Goal: Task Accomplishment & Management: Manage account settings

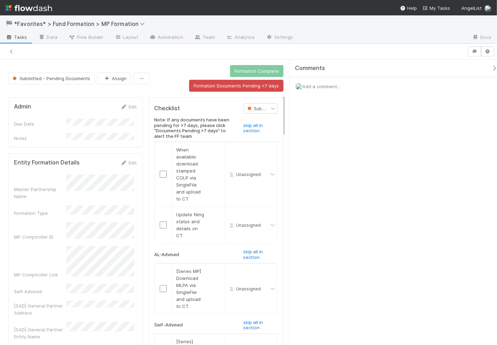
scroll to position [237, 0]
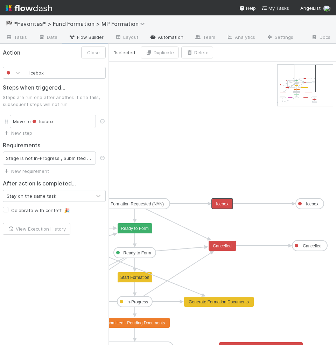
click at [148, 33] on link "Automation" at bounding box center [166, 37] width 45 height 11
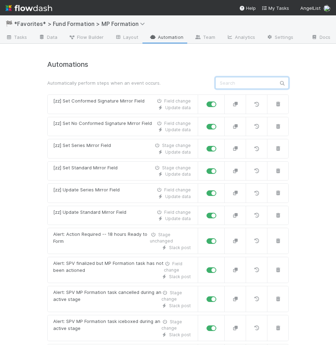
click at [233, 83] on input "text" at bounding box center [251, 83] width 73 height 12
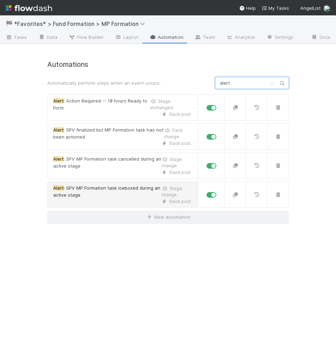
type input "alert"
click at [127, 196] on span "Alert : SPV MP Formation task iceboxed during an active stage" at bounding box center [107, 192] width 108 height 14
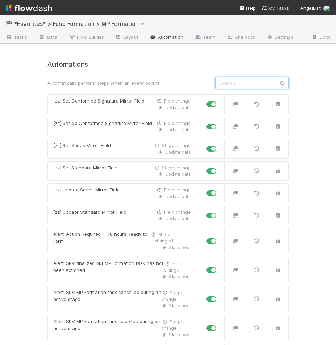
click at [237, 87] on input "text" at bounding box center [251, 83] width 73 height 12
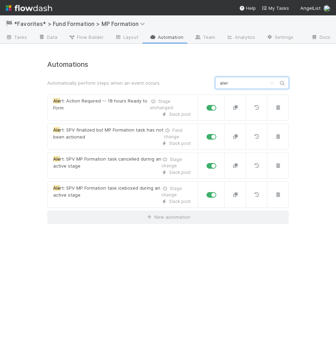
type input "alert"
click at [241, 80] on input "alert" at bounding box center [251, 83] width 73 height 12
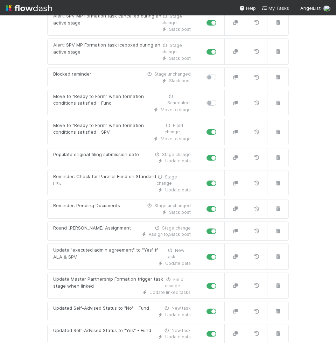
scroll to position [283, 0]
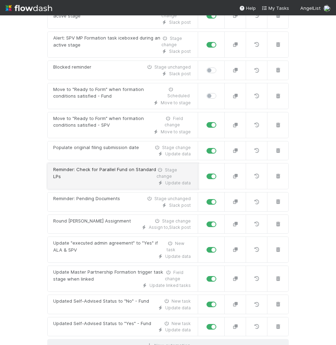
click at [107, 180] on div "Update data" at bounding box center [121, 183] width 137 height 6
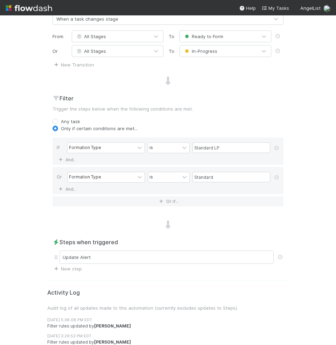
scroll to position [219, 0]
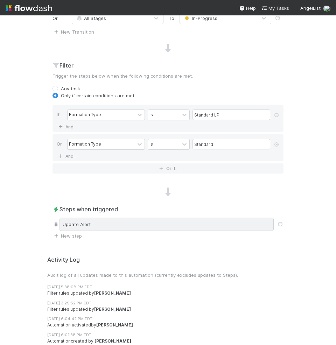
click at [116, 222] on div "Update Alert" at bounding box center [166, 223] width 214 height 13
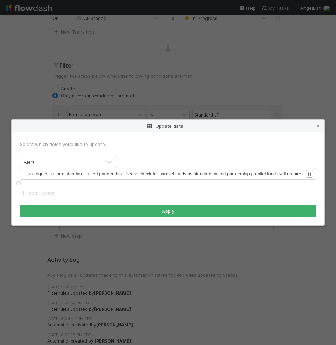
scroll to position [2, 0]
click at [178, 172] on span "This request is for a standard limited partnership. Please check for parallel f…" at bounding box center [184, 173] width 321 height 5
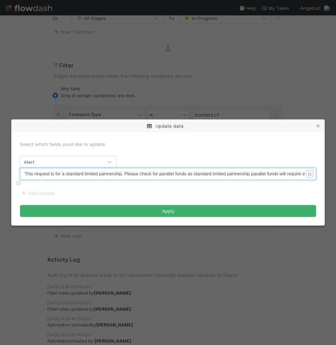
scroll to position [0, 42]
click at [318, 124] on icon at bounding box center [317, 126] width 7 height 5
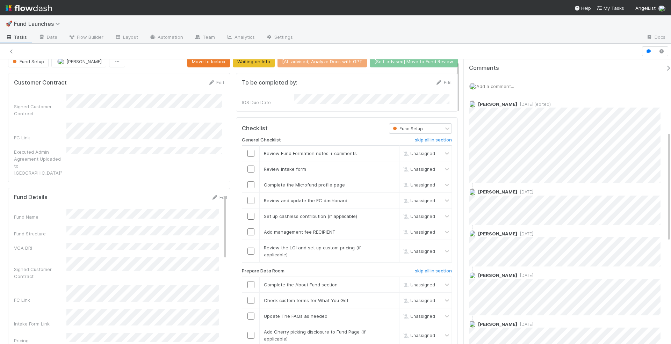
scroll to position [188, 0]
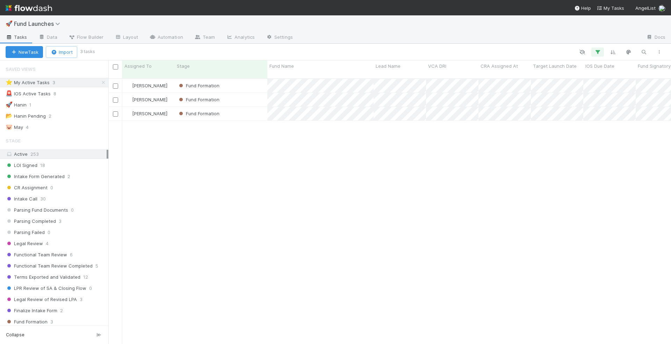
scroll to position [266, 557]
click at [249, 97] on div "Fund Formation" at bounding box center [221, 100] width 93 height 14
click at [246, 115] on div "Rick Segers Fund Formation 7/25/25, 8:57:18 PM 8/11/25, 11:09:37 AM 0 0 Rick Se…" at bounding box center [389, 215] width 563 height 272
click at [246, 110] on div "Fund Formation" at bounding box center [221, 114] width 93 height 14
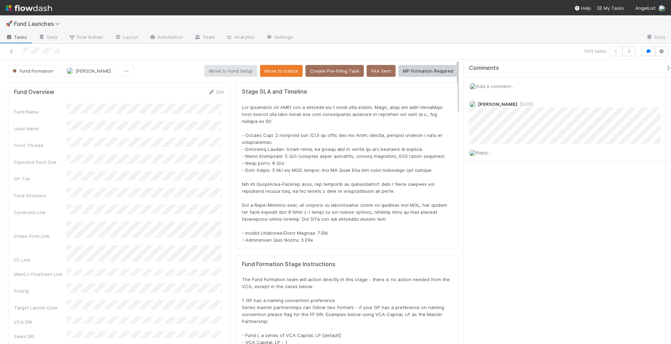
click at [489, 88] on div "Add a comment..." at bounding box center [570, 86] width 213 height 18
click at [489, 86] on span "Add a comment..." at bounding box center [495, 87] width 38 height 6
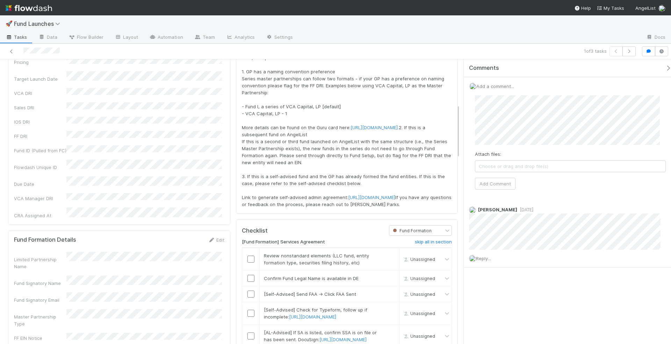
scroll to position [235, 0]
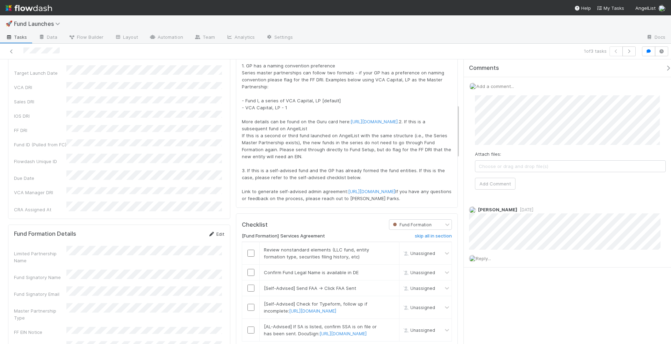
click at [217, 231] on link "Edit" at bounding box center [216, 234] width 16 height 6
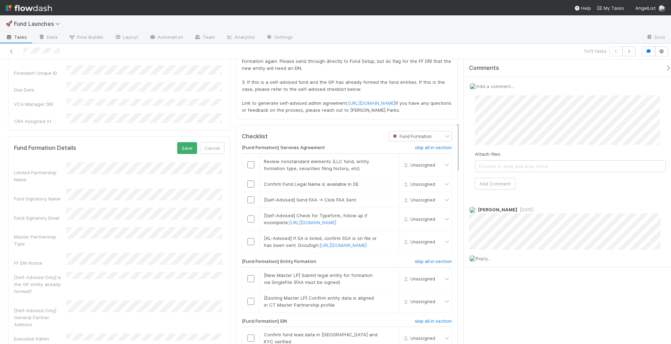
scroll to position [247, 0]
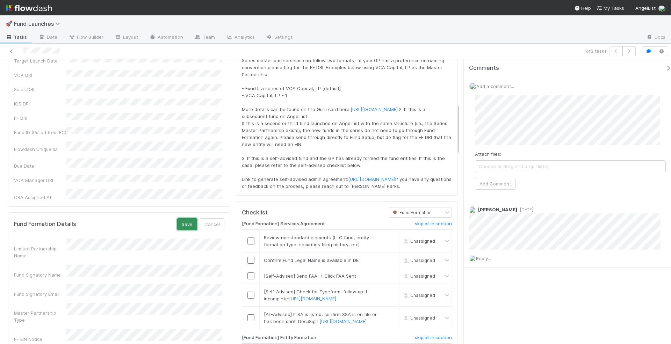
click at [189, 218] on button "Save" at bounding box center [187, 224] width 20 height 12
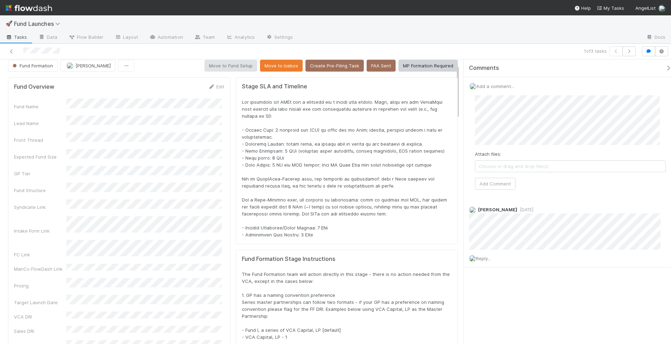
scroll to position [0, 0]
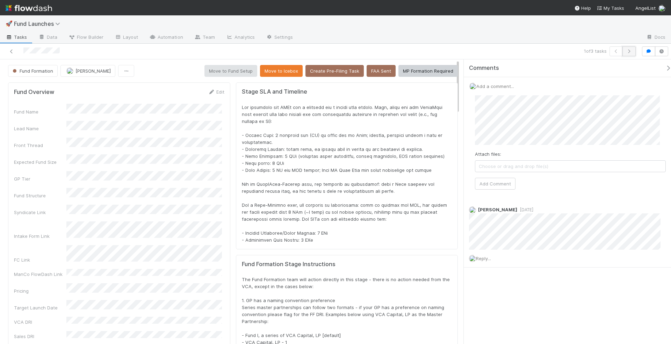
click at [629, 50] on icon "button" at bounding box center [629, 51] width 7 height 4
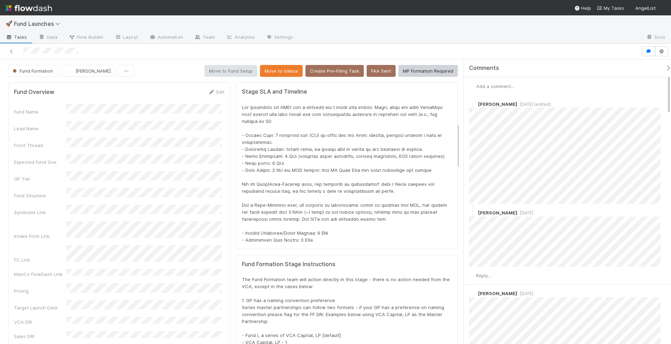
scroll to position [395, 0]
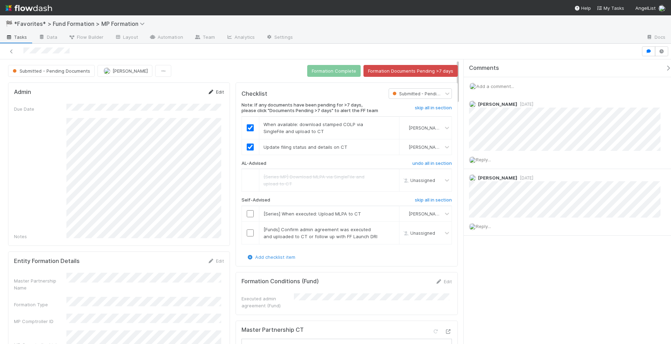
click at [215, 89] on link "Edit" at bounding box center [216, 92] width 16 height 6
click at [183, 92] on button "Save" at bounding box center [187, 94] width 20 height 12
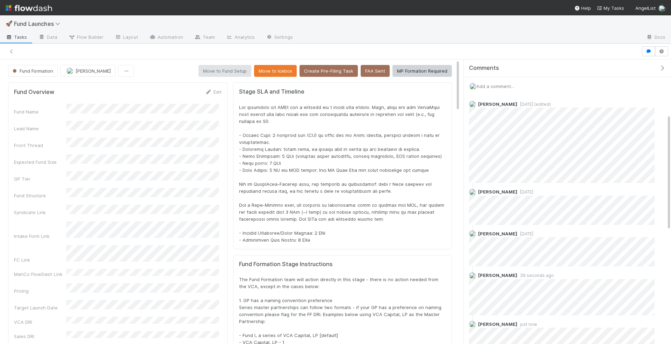
scroll to position [135, 0]
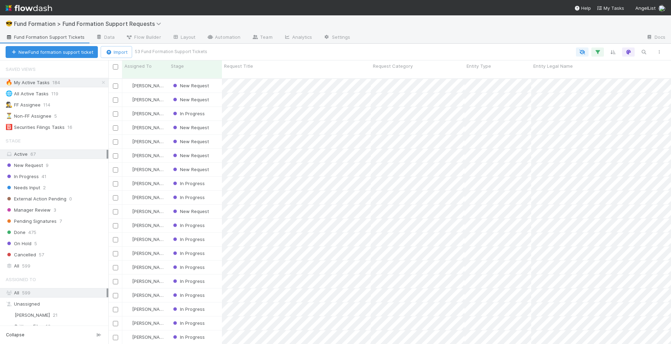
scroll to position [266, 557]
click at [214, 107] on div "In Progress" at bounding box center [195, 114] width 53 height 14
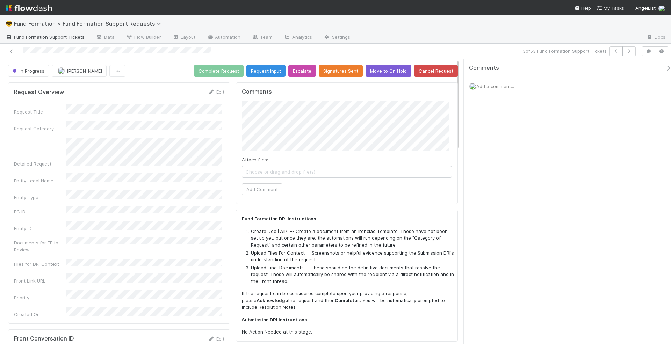
click at [307, 171] on span "Choose or drag and drop file(s)" at bounding box center [347, 171] width 210 height 11
click at [261, 185] on button "Add Comment" at bounding box center [262, 190] width 41 height 12
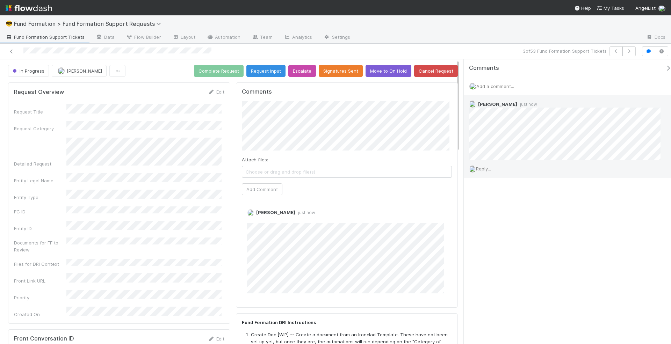
click at [487, 166] on span "Reply..." at bounding box center [483, 169] width 15 height 6
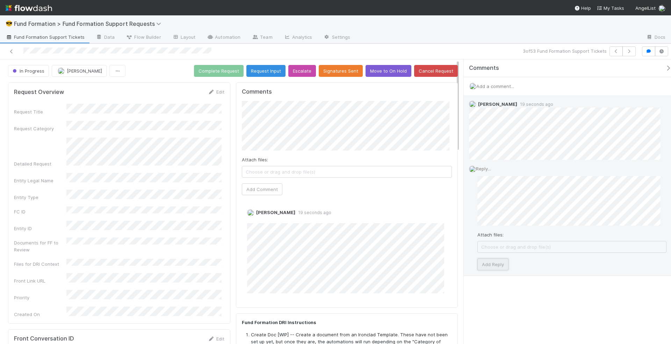
click at [502, 261] on button "Add Reply" at bounding box center [493, 265] width 31 height 12
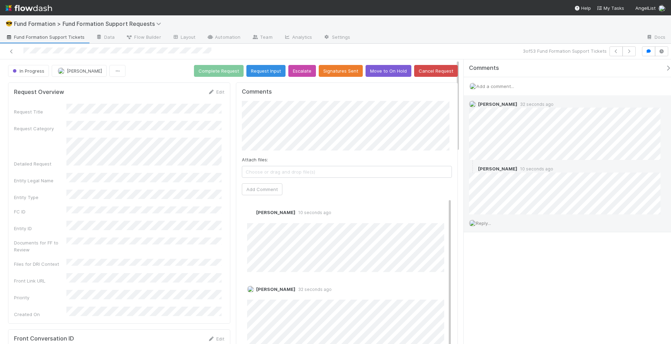
click at [36, 50] on div at bounding box center [162, 51] width 319 height 10
click at [480, 221] on span "Reply..." at bounding box center [483, 224] width 15 height 6
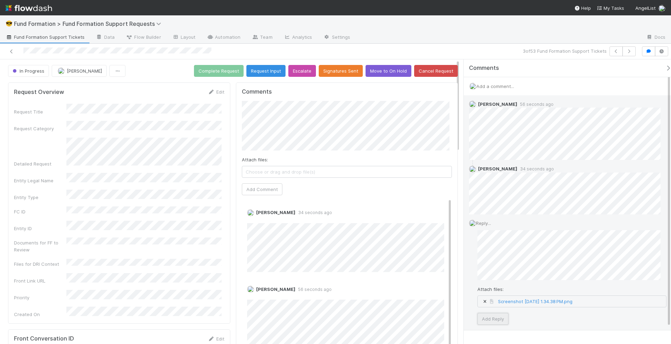
click at [491, 313] on button "Add Reply" at bounding box center [493, 319] width 31 height 12
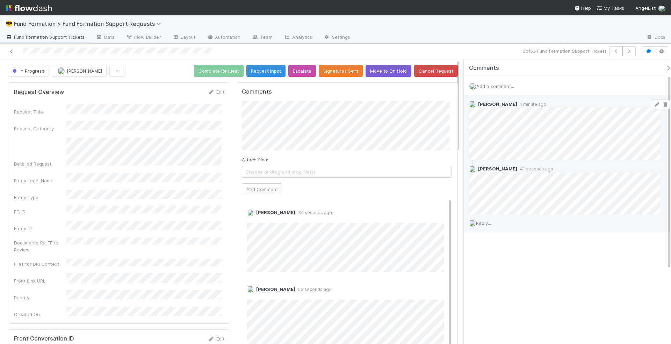
click at [653, 103] on icon at bounding box center [656, 104] width 7 height 5
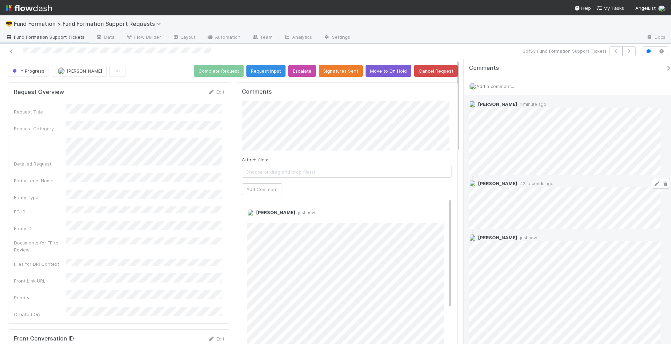
click at [482, 175] on div "Rick Segers 42 seconds ago" at bounding box center [568, 202] width 208 height 54
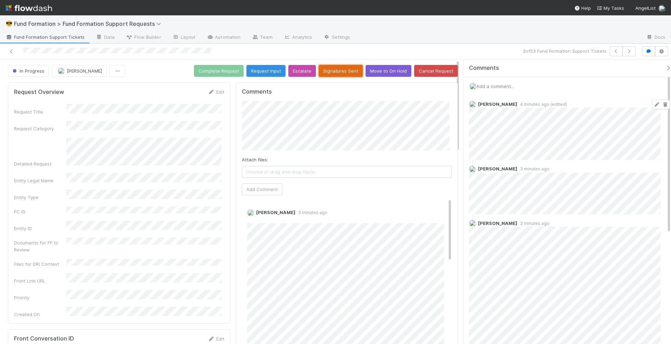
click at [334, 70] on button "Signatures Sent" at bounding box center [341, 71] width 44 height 12
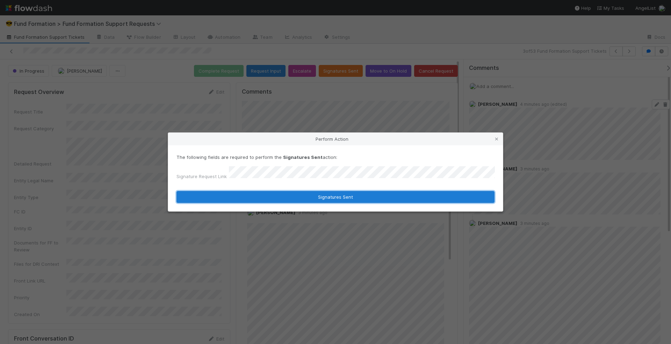
click at [302, 201] on button "Signatures Sent" at bounding box center [336, 197] width 318 height 12
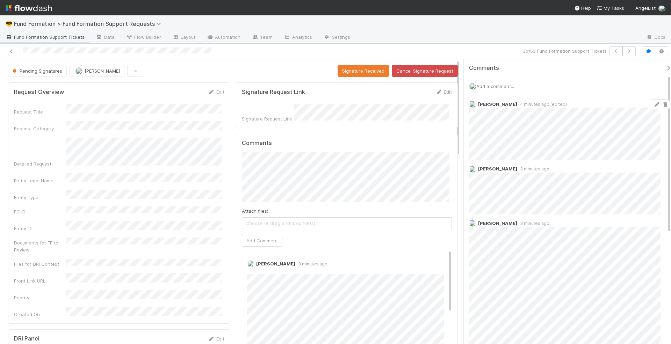
click at [66, 40] on span "Fund Formation Support Tickets" at bounding box center [45, 37] width 79 height 7
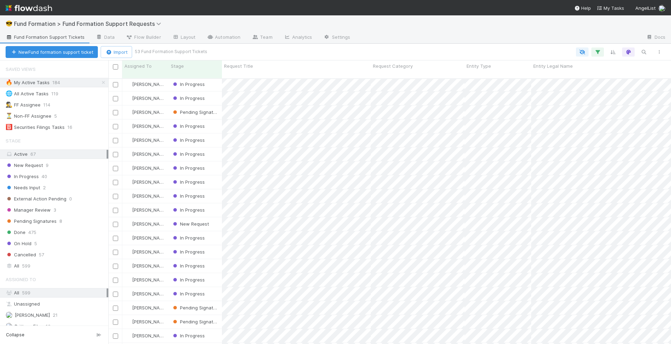
scroll to position [475, 0]
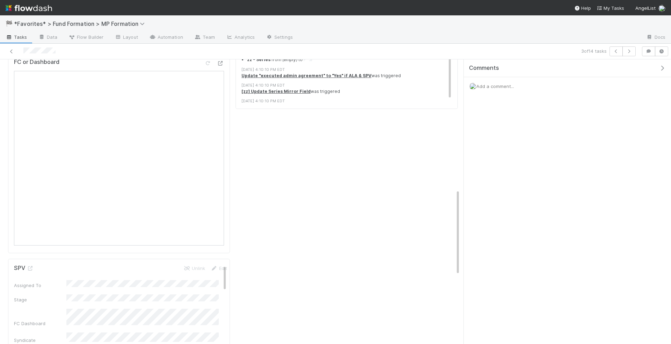
scroll to position [394, 0]
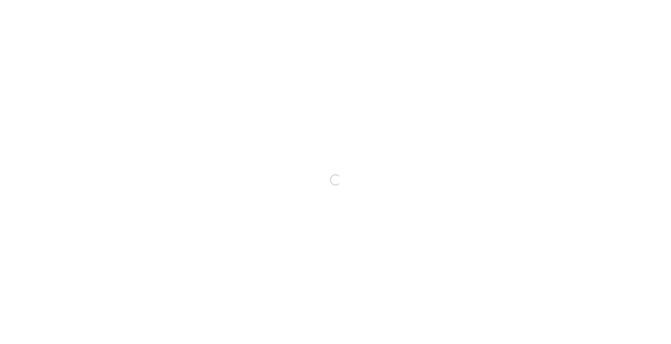
click at [23, 37] on div "Loading..." at bounding box center [335, 179] width 671 height 329
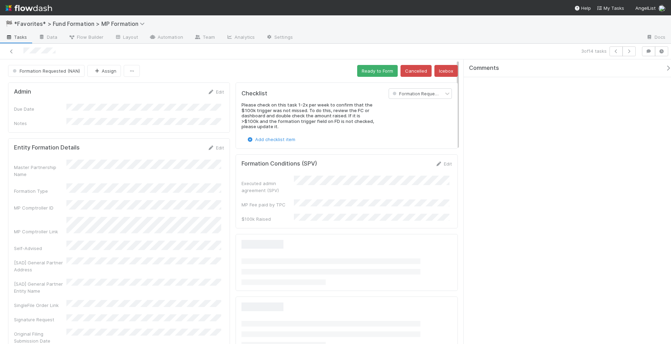
click at [20, 35] on span "Tasks" at bounding box center [17, 37] width 22 height 7
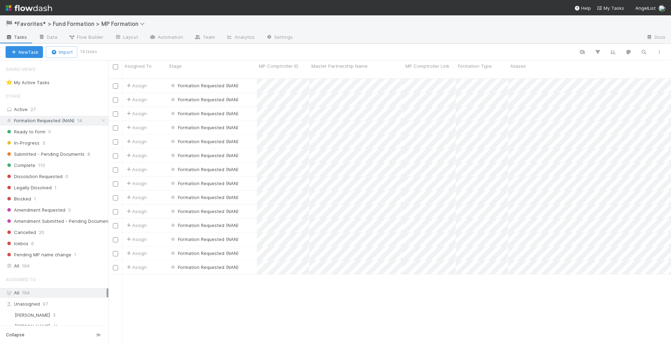
scroll to position [266, 557]
click at [161, 81] on div "Assign" at bounding box center [144, 86] width 44 height 14
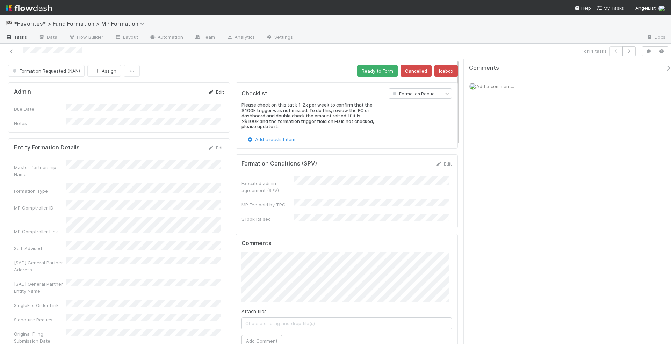
click at [214, 91] on link "Edit" at bounding box center [216, 92] width 16 height 6
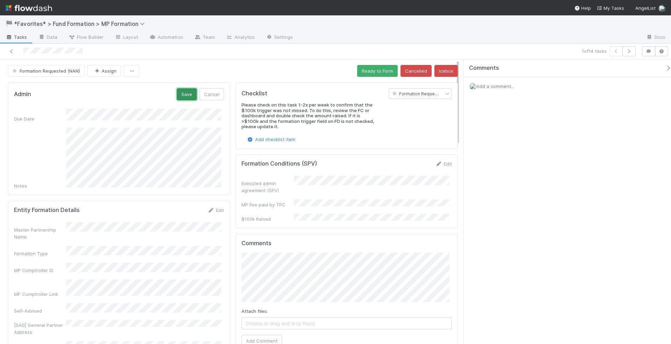
click at [180, 95] on button "Save" at bounding box center [187, 94] width 20 height 12
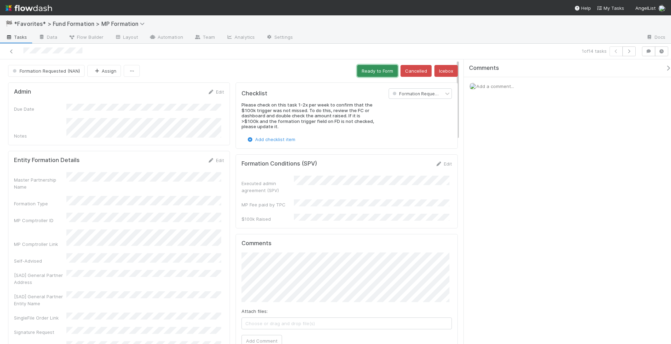
click at [373, 67] on button "Ready to Form" at bounding box center [377, 71] width 41 height 12
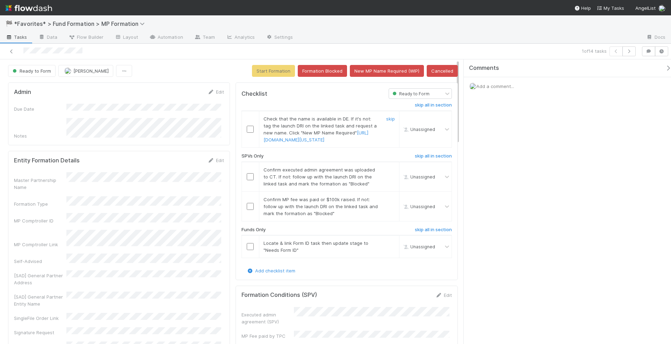
click at [248, 131] on input "checkbox" at bounding box center [250, 129] width 7 height 7
drag, startPoint x: 86, startPoint y: 49, endPoint x: 21, endPoint y: 48, distance: 64.3
click at [21, 48] on div at bounding box center [162, 51] width 319 height 10
click at [312, 138] on link "https://icis.corp.delaware.gov/ecorp/namereserv/namereservation.aspx" at bounding box center [316, 136] width 105 height 13
click at [398, 234] on div "skip all in section" at bounding box center [420, 231] width 74 height 8
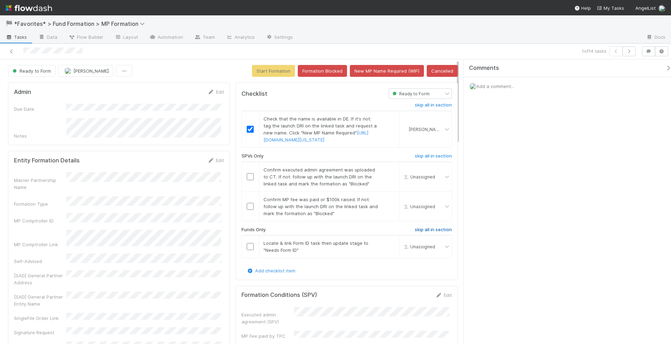
click at [416, 233] on h6 "skip all in section" at bounding box center [433, 230] width 37 height 6
click at [387, 173] on link "skip" at bounding box center [390, 170] width 9 height 6
click at [247, 210] on input "checkbox" at bounding box center [250, 206] width 7 height 7
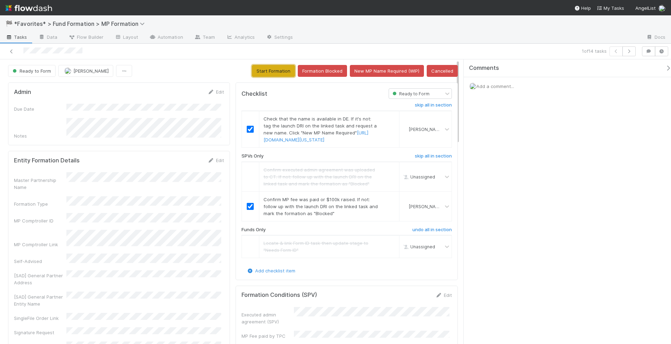
click at [265, 68] on button "Start Formation" at bounding box center [273, 71] width 43 height 12
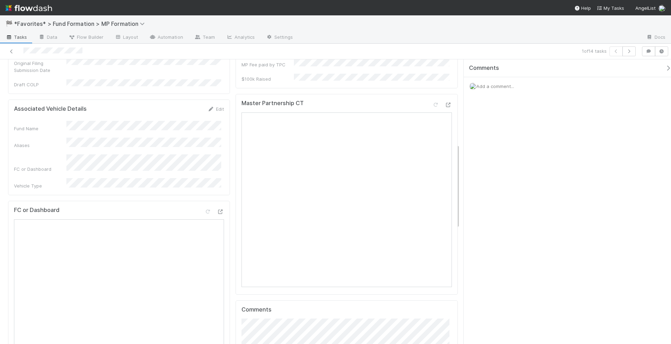
scroll to position [285, 0]
click at [65, 136] on div "Aliases" at bounding box center [119, 141] width 210 height 11
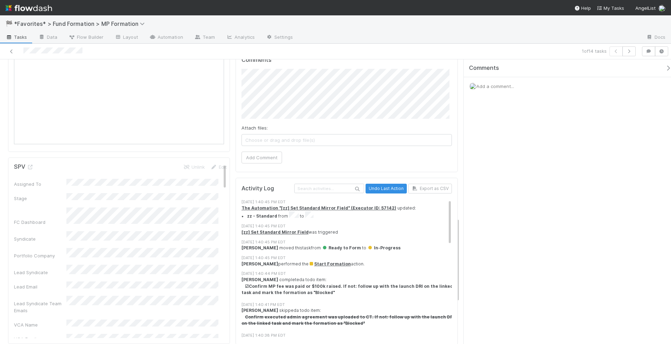
scroll to position [536, 0]
click at [31, 163] on icon at bounding box center [30, 165] width 7 height 5
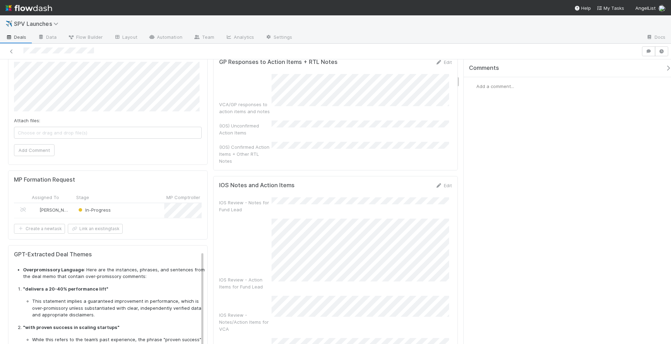
scroll to position [343, 0]
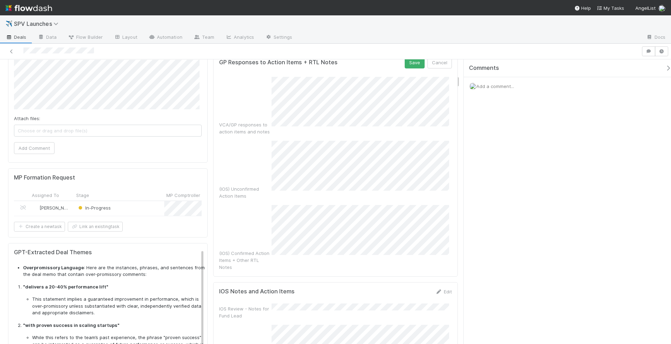
click at [350, 73] on form "GP Responses to Action Items + RTL Notes Save Cancel VCA/GP responses to action…" at bounding box center [335, 164] width 233 height 214
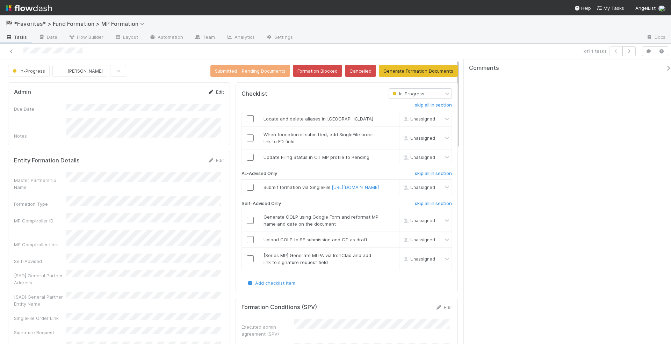
click at [216, 89] on link "Edit" at bounding box center [216, 92] width 16 height 6
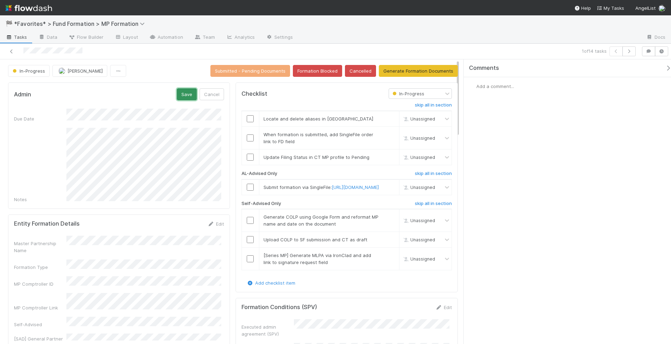
click at [182, 94] on button "Save" at bounding box center [187, 94] width 20 height 12
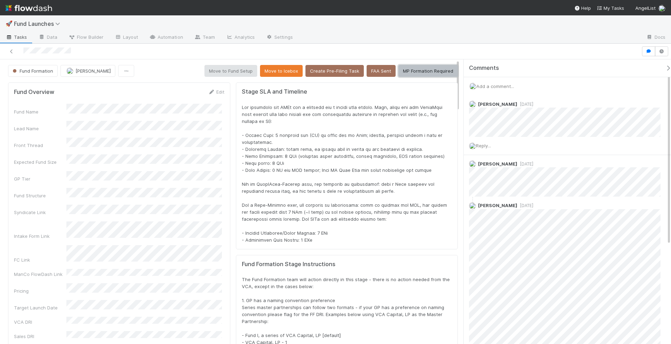
click at [417, 71] on button "MP Formation Required" at bounding box center [428, 71] width 59 height 12
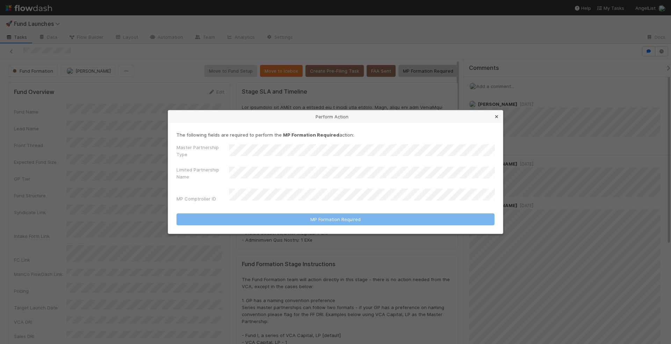
click at [497, 119] on icon at bounding box center [496, 117] width 7 height 5
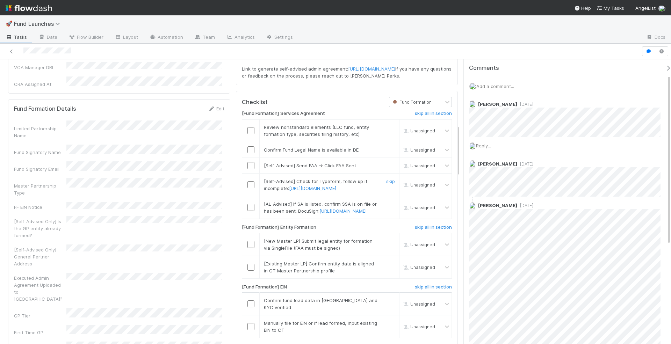
scroll to position [359, 0]
click at [248, 133] on input "checkbox" at bounding box center [251, 129] width 7 height 7
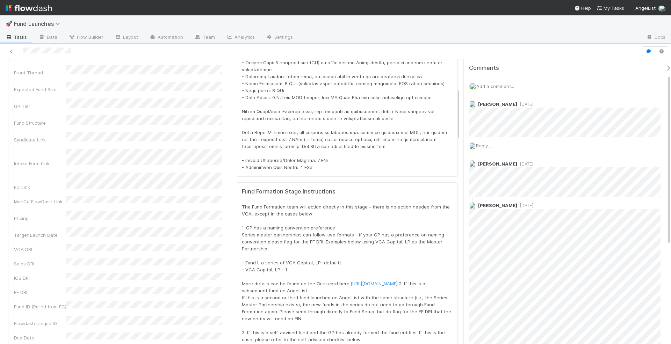
scroll to position [0, 0]
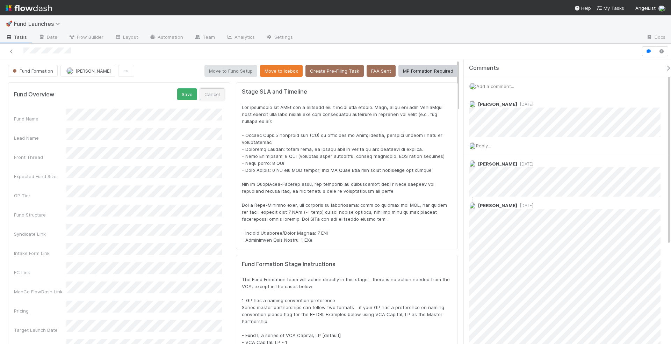
click at [219, 93] on button "Cancel" at bounding box center [212, 94] width 24 height 12
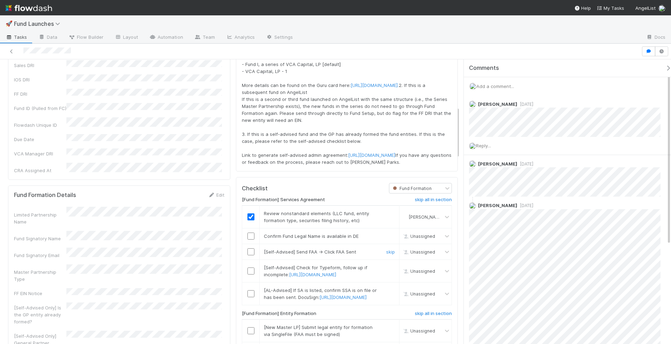
scroll to position [287, 0]
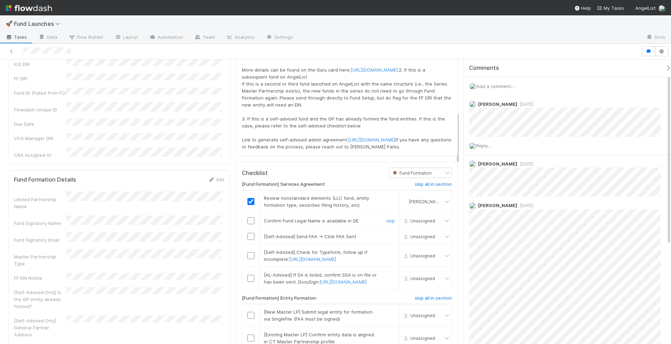
click at [248, 224] on input "checkbox" at bounding box center [251, 220] width 7 height 7
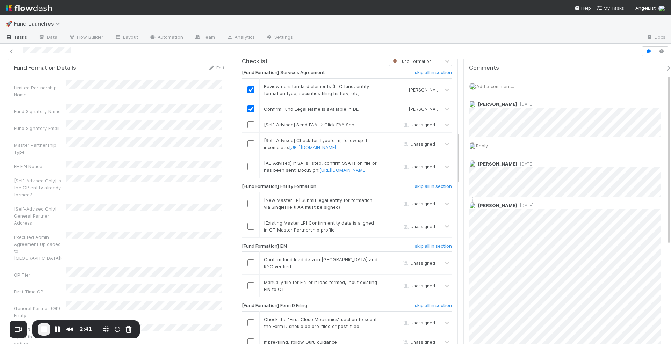
scroll to position [399, 0]
click at [386, 127] on link "skip" at bounding box center [390, 125] width 9 height 6
click at [387, 143] on link "skip" at bounding box center [390, 140] width 9 height 6
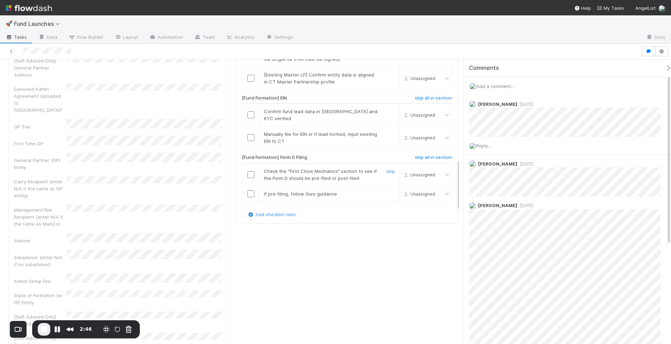
scroll to position [553, 0]
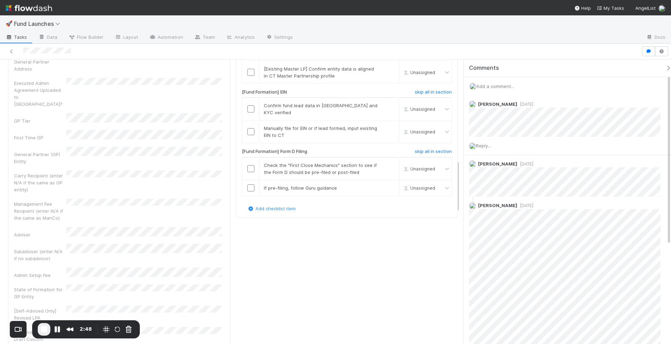
click at [19, 248] on div "Subadviser (enter N/A if no subadvisor)" at bounding box center [40, 255] width 52 height 14
click at [20, 248] on div "Subadviser (enter N/A if no subadvisor)" at bounding box center [40, 255] width 52 height 14
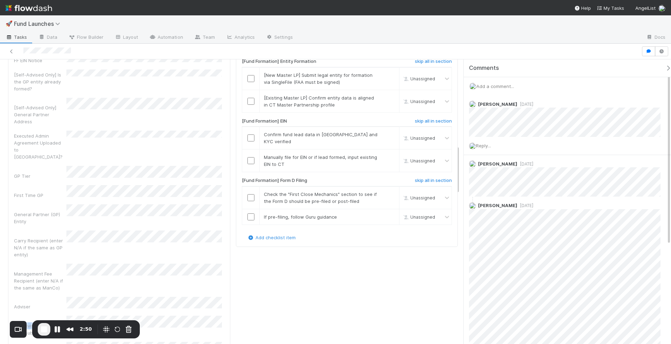
scroll to position [495, 0]
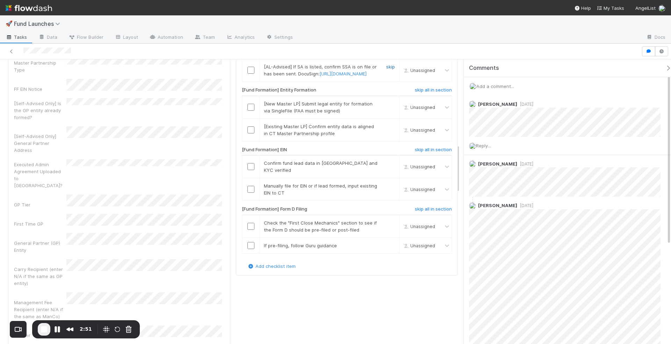
click at [386, 70] on link "skip" at bounding box center [390, 67] width 9 height 6
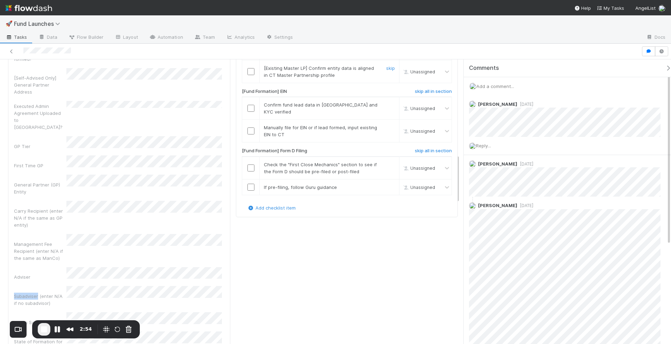
scroll to position [554, 0]
click at [248, 52] on input "checkbox" at bounding box center [251, 48] width 7 height 7
click at [387, 70] on link "skip" at bounding box center [390, 68] width 9 height 6
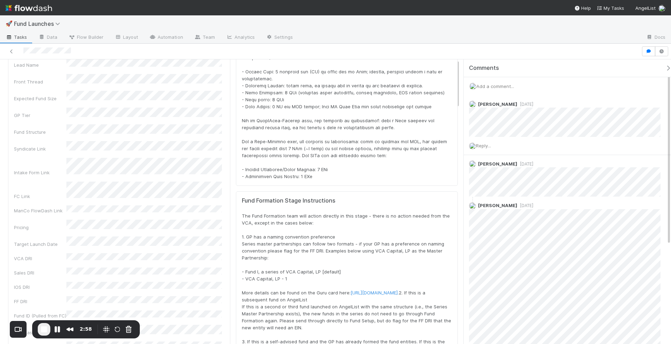
scroll to position [0, 0]
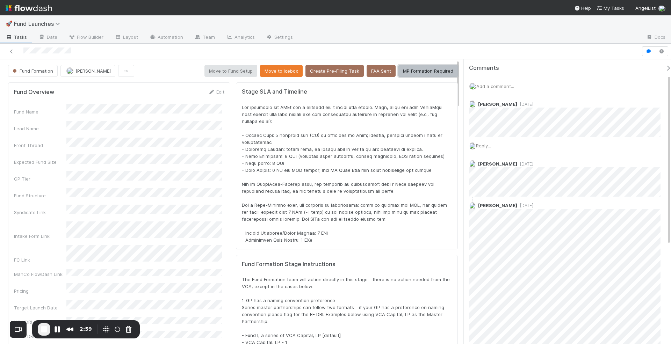
click at [425, 75] on button "MP Formation Required" at bounding box center [428, 71] width 59 height 12
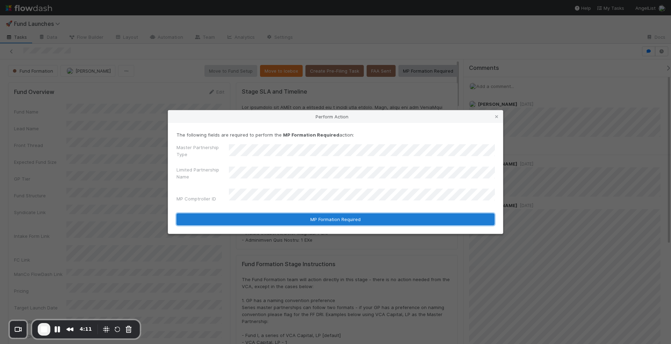
click at [303, 214] on button "MP Formation Required" at bounding box center [336, 220] width 318 height 12
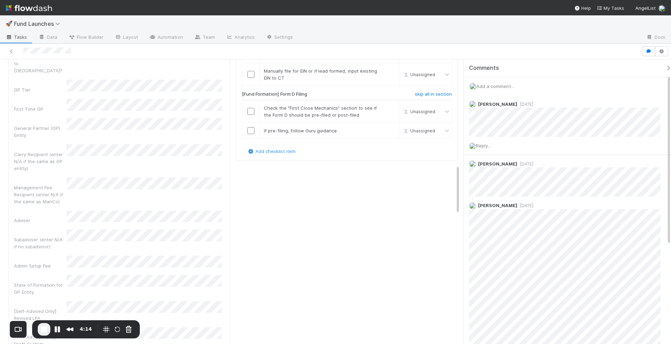
scroll to position [620, 0]
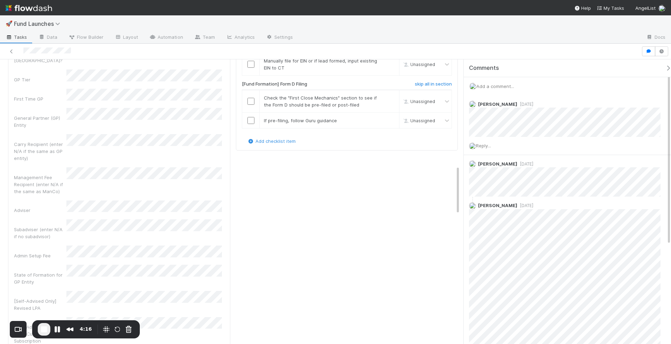
click at [388, 41] on link "skip" at bounding box center [390, 38] width 9 height 6
click at [248, 68] on input "checkbox" at bounding box center [251, 64] width 7 height 7
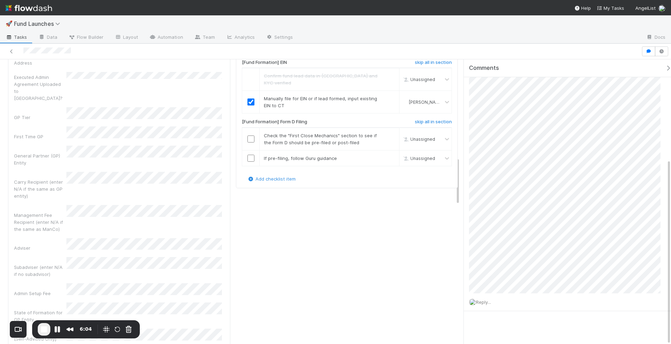
scroll to position [584, 0]
click at [249, 141] on input "checkbox" at bounding box center [251, 137] width 7 height 7
click at [386, 160] on link "skip" at bounding box center [390, 157] width 9 height 6
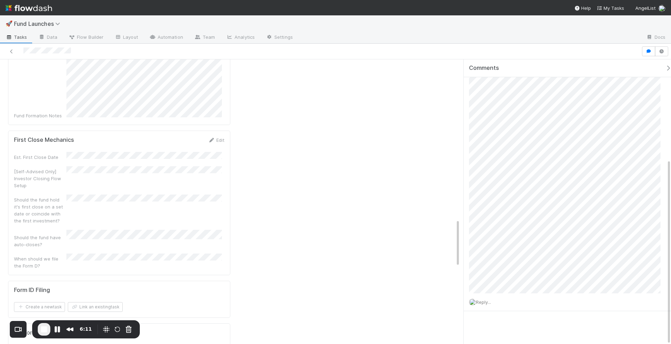
scroll to position [963, 0]
click at [102, 299] on button "Link an existing task" at bounding box center [95, 304] width 55 height 10
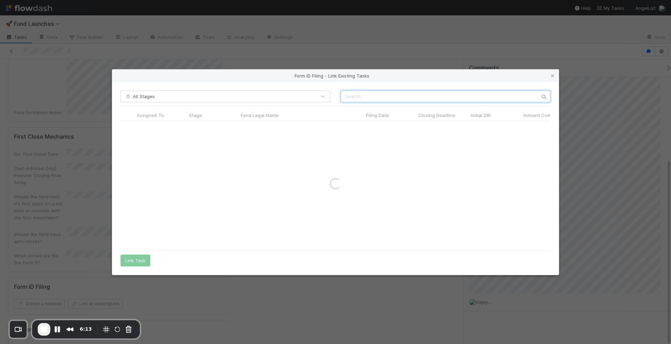
click at [388, 98] on input "text" at bounding box center [446, 97] width 210 height 12
type input "flawles"
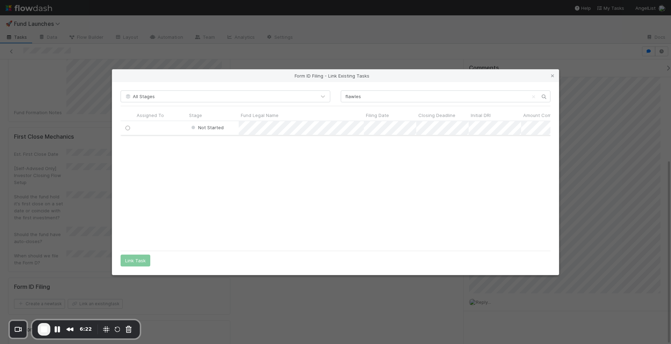
click at [129, 128] on input "radio" at bounding box center [127, 128] width 5 height 5
click at [141, 263] on button "Link Task" at bounding box center [136, 261] width 30 height 12
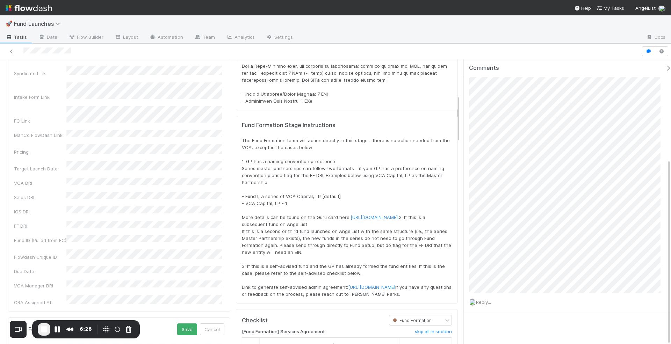
scroll to position [0, 0]
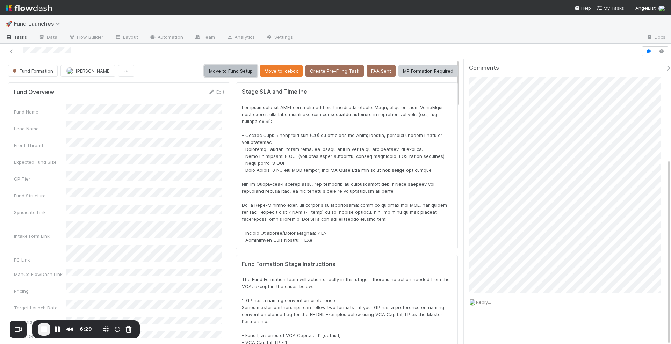
click at [246, 74] on button "Move to Fund Setup" at bounding box center [231, 71] width 53 height 12
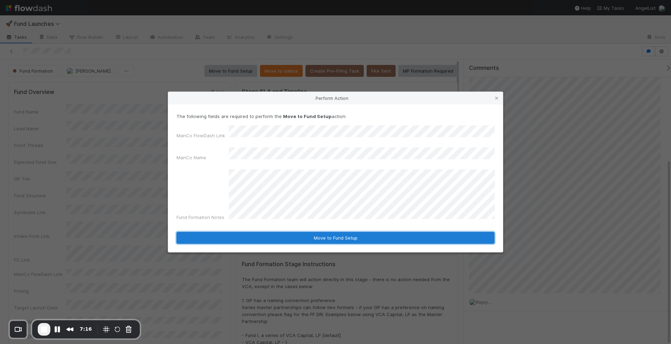
click at [326, 235] on button "Move to Fund Setup" at bounding box center [336, 238] width 318 height 12
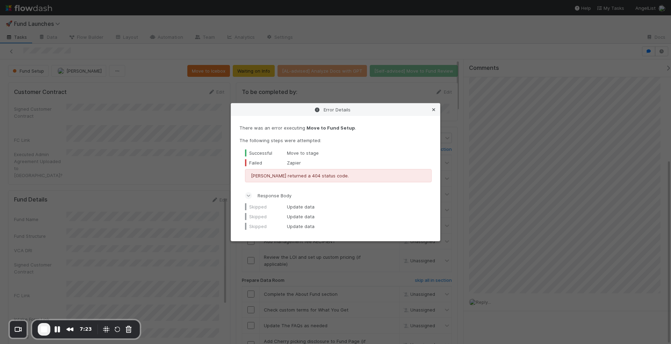
click at [433, 108] on icon at bounding box center [433, 110] width 7 height 5
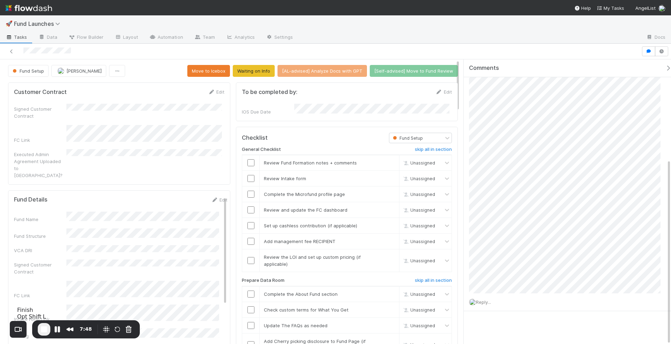
click at [46, 329] on span "End Recording" at bounding box center [44, 329] width 8 height 8
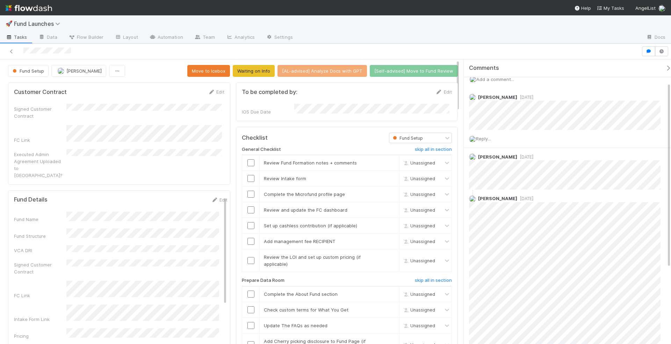
scroll to position [154, 0]
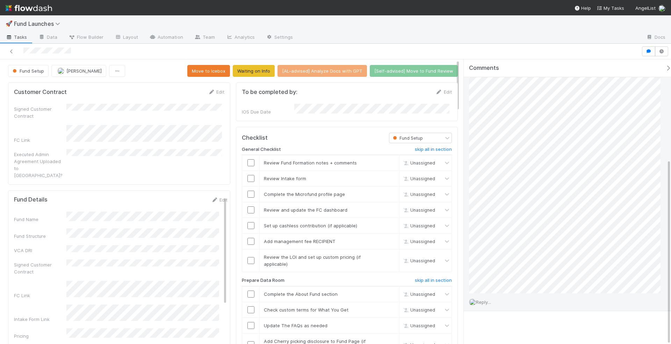
click at [483, 297] on div "Reply..." at bounding box center [568, 302] width 208 height 17
click at [482, 301] on span "Reply..." at bounding box center [483, 303] width 15 height 6
click at [495, 295] on button "Add Reply" at bounding box center [493, 301] width 31 height 12
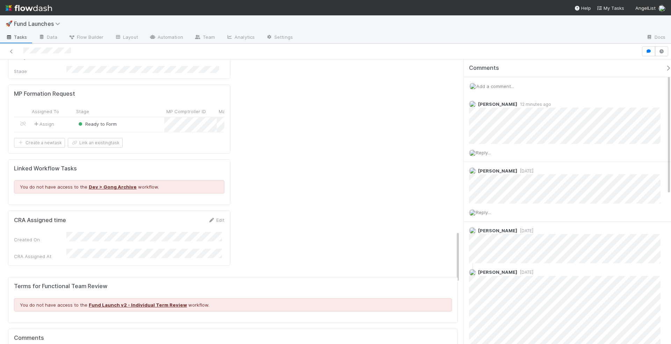
scroll to position [829, 0]
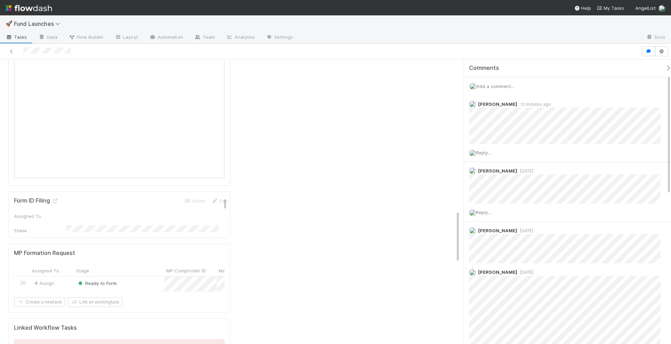
click at [137, 277] on div "Ready to Form" at bounding box center [119, 284] width 90 height 15
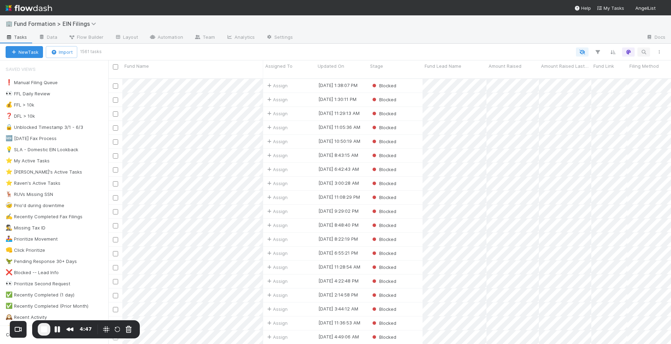
scroll to position [266, 557]
click at [640, 51] on icon "button" at bounding box center [643, 52] width 7 height 6
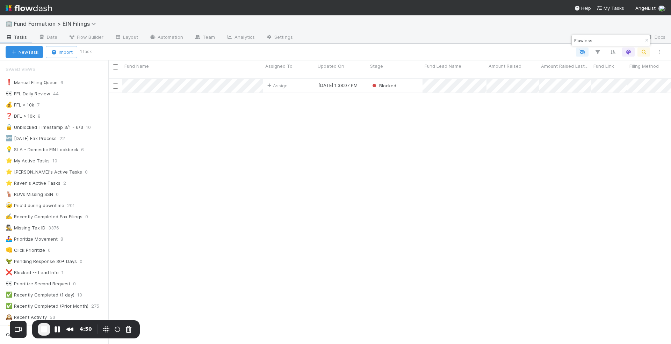
type input "Flawless"
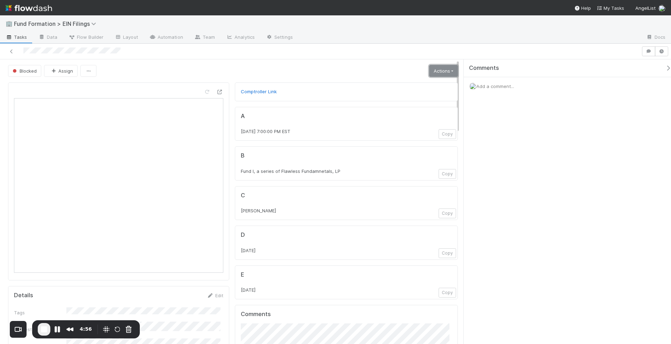
click at [440, 69] on link "Actions" at bounding box center [443, 71] width 29 height 12
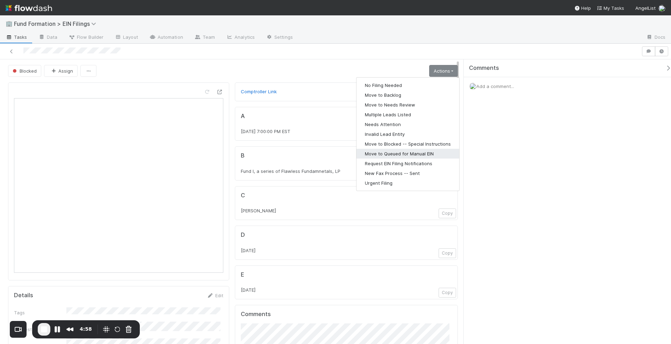
click at [413, 156] on button "Move to Queued for Manual EIN" at bounding box center [408, 154] width 103 height 10
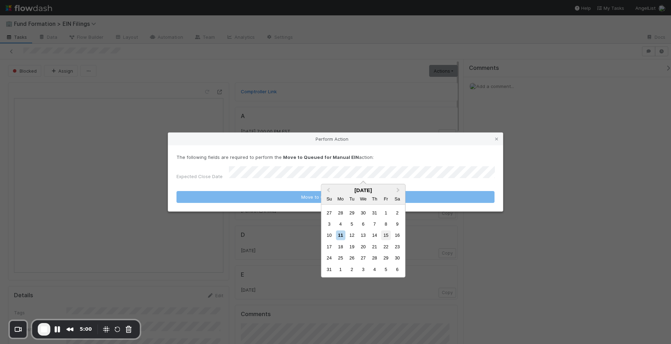
click at [388, 236] on div "15" at bounding box center [385, 235] width 9 height 9
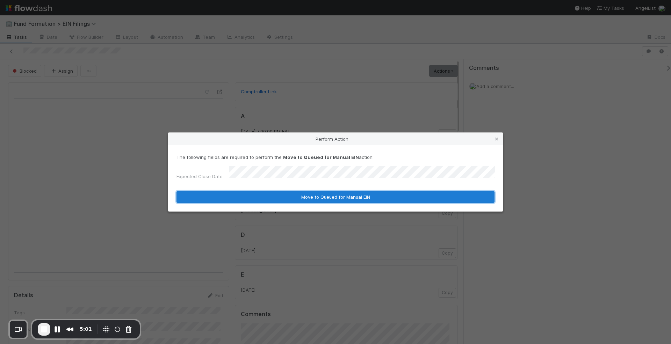
click at [398, 196] on button "Move to Queued for Manual EIN" at bounding box center [336, 197] width 318 height 12
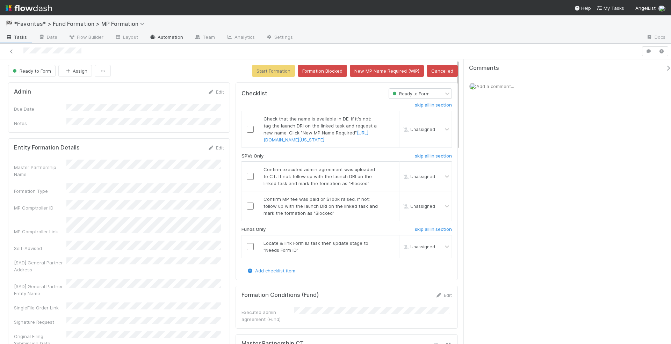
click at [174, 36] on link "Automation" at bounding box center [166, 37] width 45 height 11
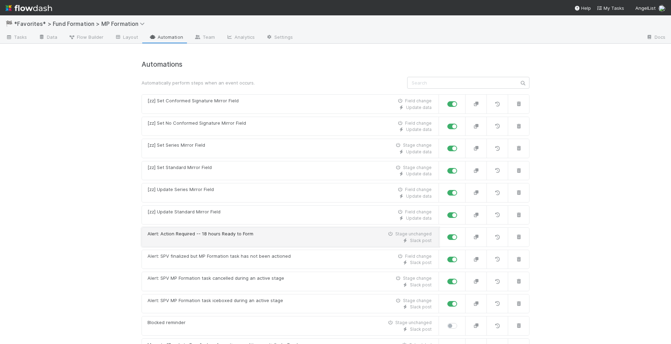
click at [211, 231] on div "Alert: Action Required -- 18 hours Ready to Form" at bounding box center [201, 234] width 106 height 7
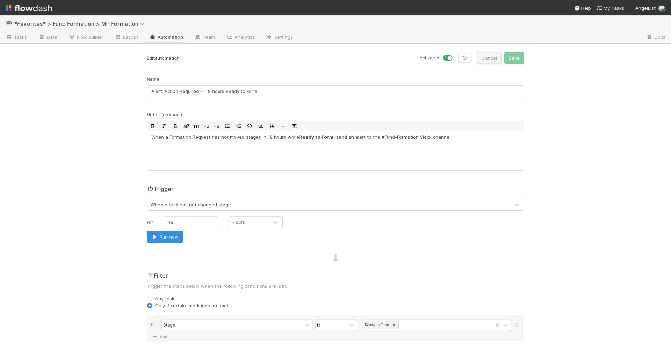
click at [491, 58] on button "Cancel" at bounding box center [489, 58] width 24 height 12
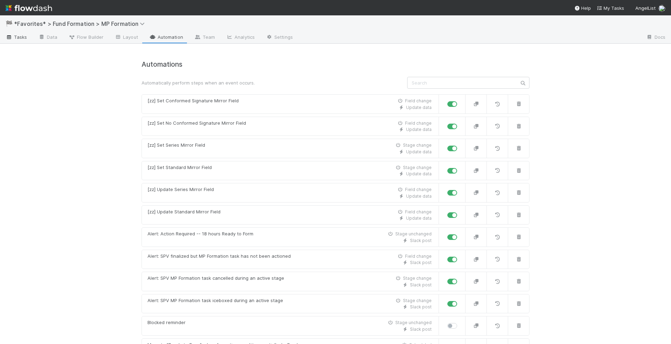
click at [17, 33] on link "Tasks" at bounding box center [16, 37] width 33 height 11
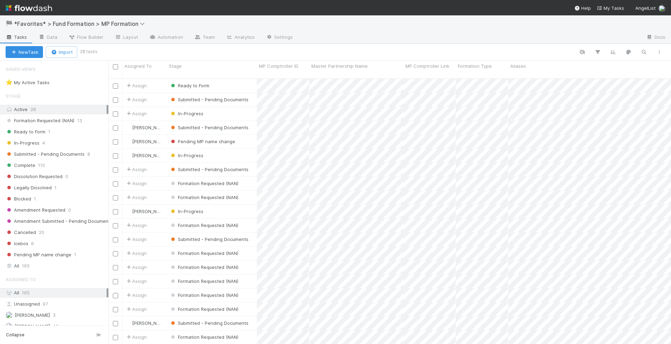
scroll to position [266, 557]
click at [238, 79] on div "Ready to Form" at bounding box center [212, 86] width 90 height 14
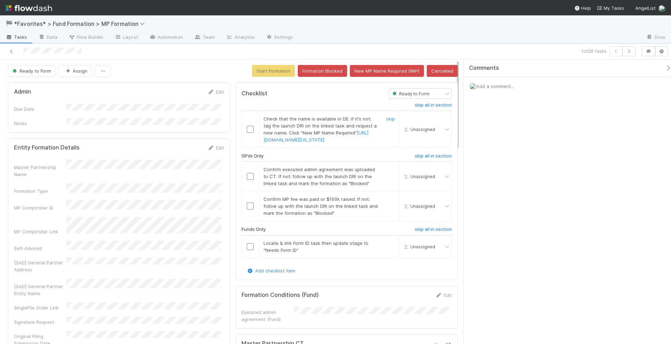
click at [248, 130] on input "checkbox" at bounding box center [250, 129] width 7 height 7
click at [24, 51] on div at bounding box center [162, 51] width 319 height 10
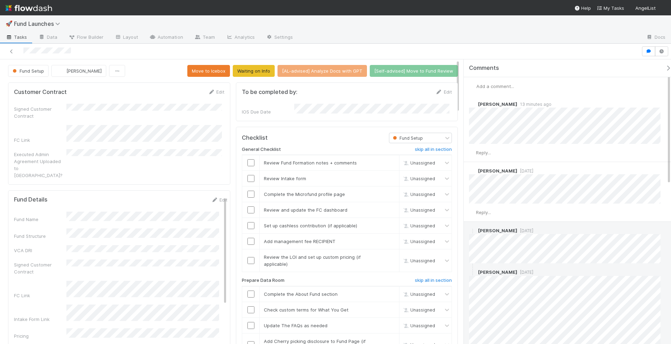
scroll to position [366, 0]
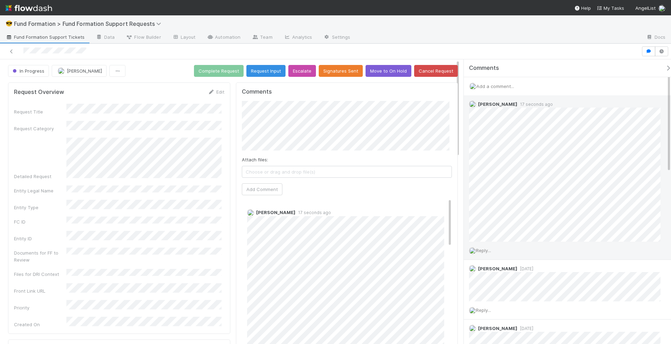
click at [478, 249] on span "Reply..." at bounding box center [483, 251] width 15 height 6
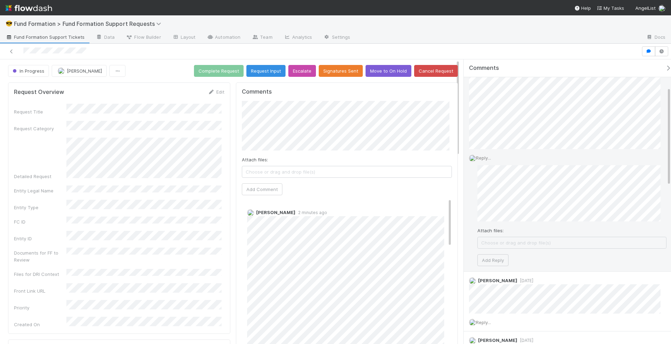
scroll to position [103, 0]
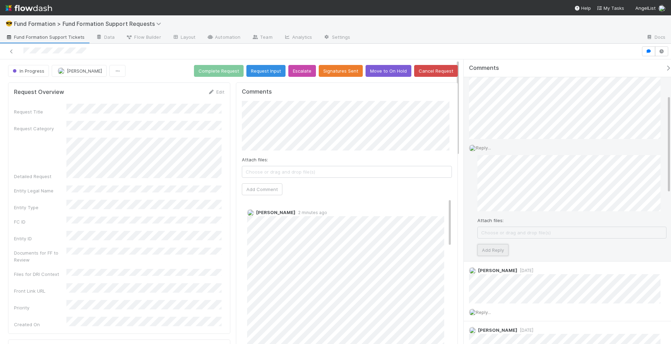
click at [504, 251] on button "Add Reply" at bounding box center [493, 250] width 31 height 12
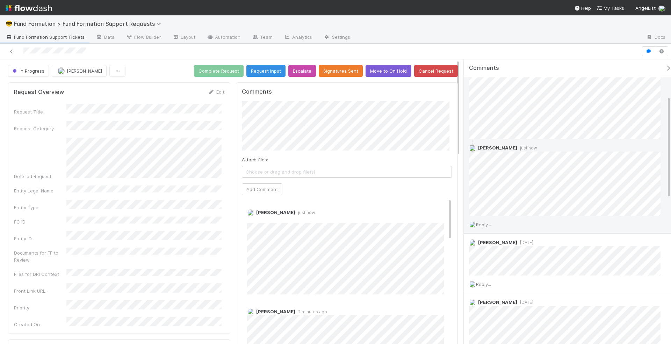
click at [483, 223] on span "Reply..." at bounding box center [483, 225] width 15 height 6
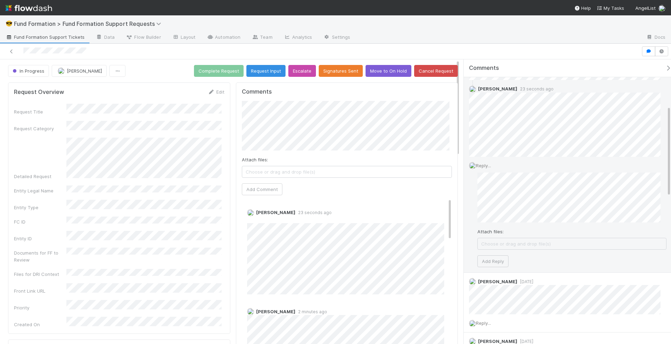
scroll to position [206, 0]
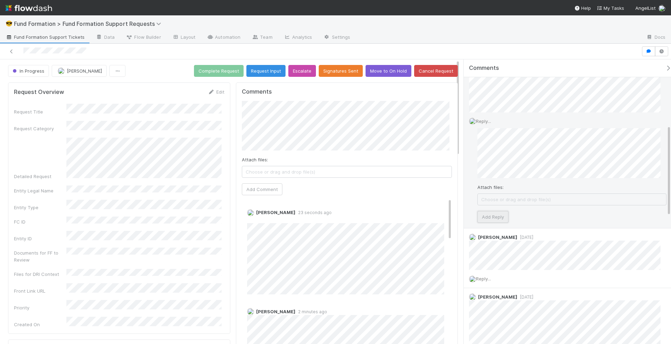
click at [502, 215] on button "Add Reply" at bounding box center [493, 217] width 31 height 12
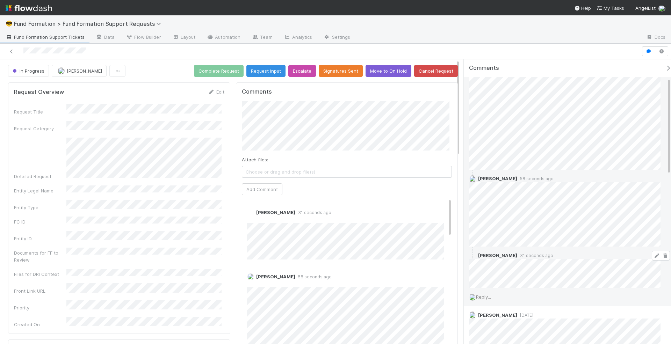
scroll to position [128, 0]
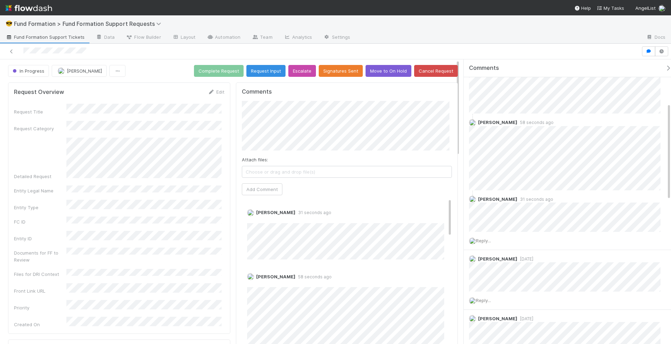
click at [484, 241] on span "Reply..." at bounding box center [483, 241] width 15 height 6
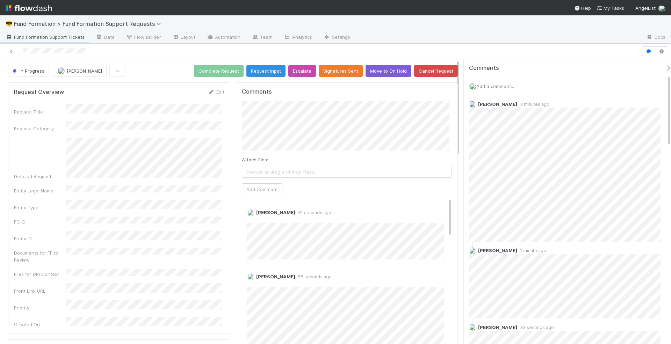
click at [495, 84] on span "Add a comment..." at bounding box center [495, 87] width 38 height 6
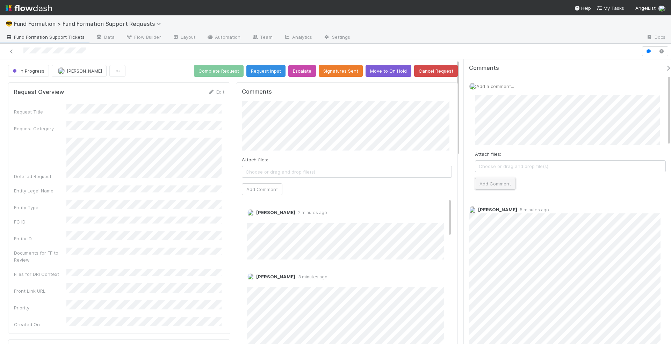
click at [495, 186] on button "Add Comment" at bounding box center [495, 184] width 41 height 12
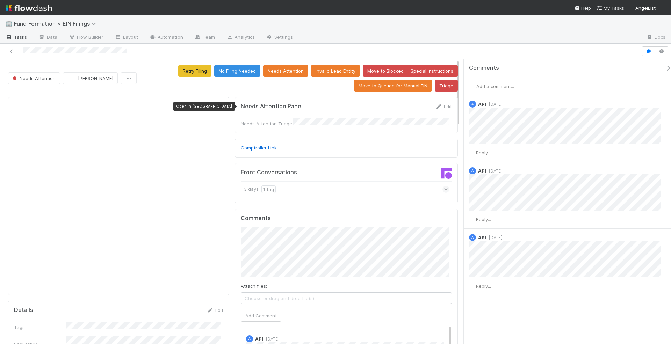
click at [217, 105] on icon at bounding box center [219, 107] width 7 height 5
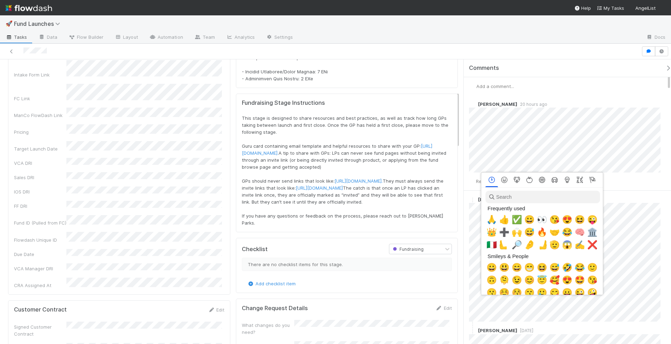
scroll to position [0, 2]
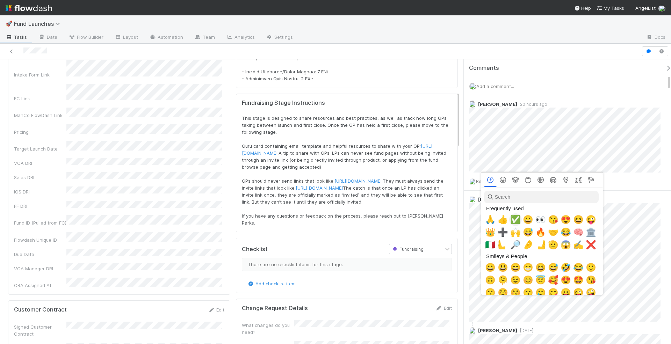
click at [514, 222] on span "✅" at bounding box center [515, 220] width 10 height 10
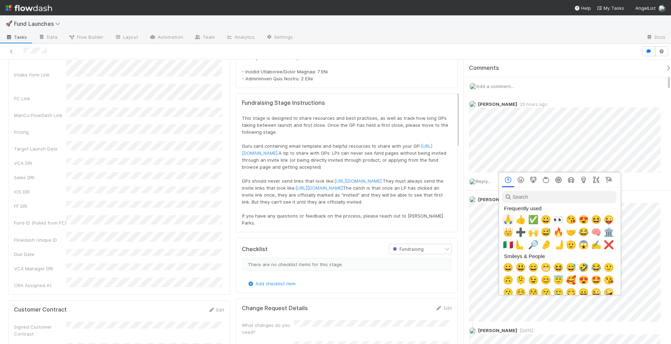
click at [508, 218] on span "🙏" at bounding box center [508, 220] width 10 height 10
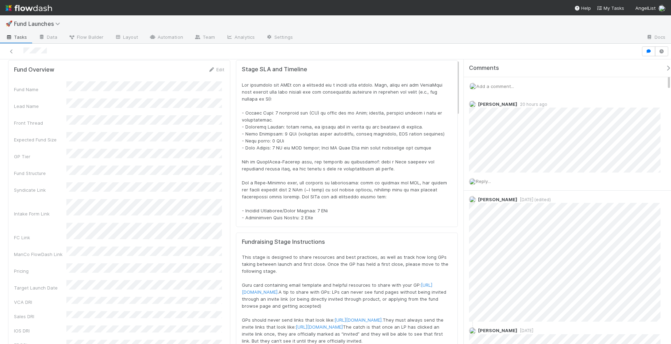
scroll to position [0, 0]
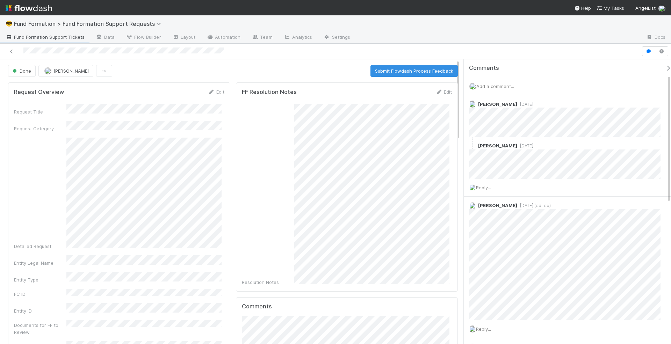
click at [38, 38] on span "Fund Formation Support Tickets" at bounding box center [45, 37] width 79 height 7
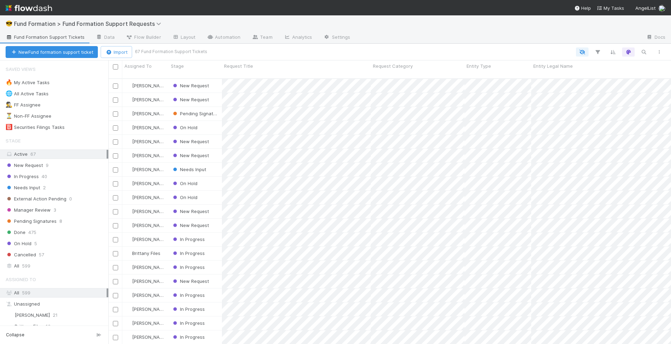
scroll to position [266, 557]
click at [213, 124] on div "On Hold" at bounding box center [195, 128] width 53 height 14
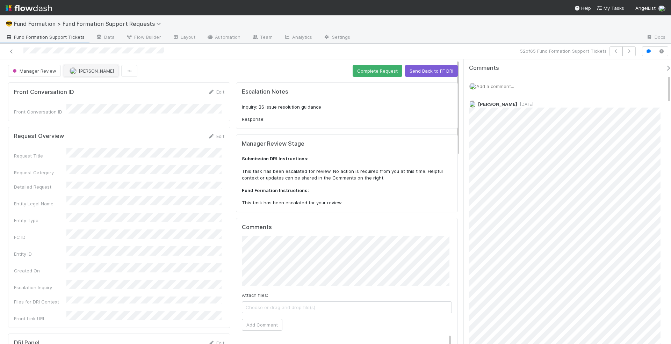
click at [84, 69] on span "[PERSON_NAME]" at bounding box center [96, 71] width 35 height 6
click at [201, 74] on div at bounding box center [335, 172] width 671 height 344
click at [435, 72] on button "Send Back to FF DRI" at bounding box center [431, 71] width 53 height 12
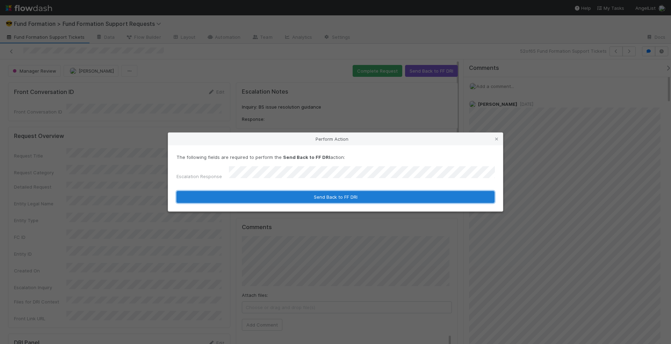
click at [352, 193] on button "Send Back to FF DRI" at bounding box center [336, 197] width 318 height 12
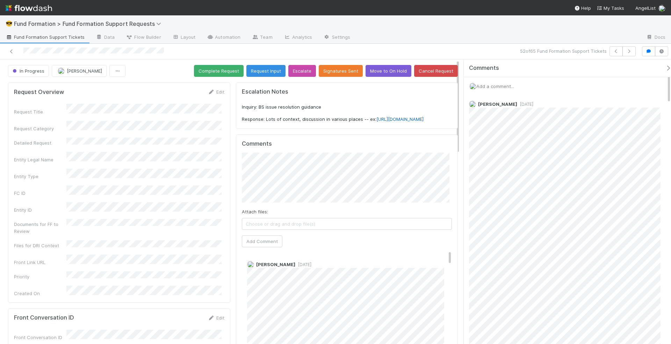
click at [493, 87] on span "Add a comment..." at bounding box center [495, 87] width 38 height 6
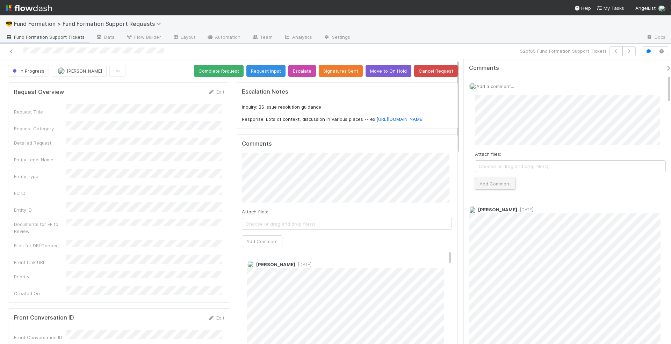
click at [500, 182] on button "Add Comment" at bounding box center [495, 184] width 41 height 12
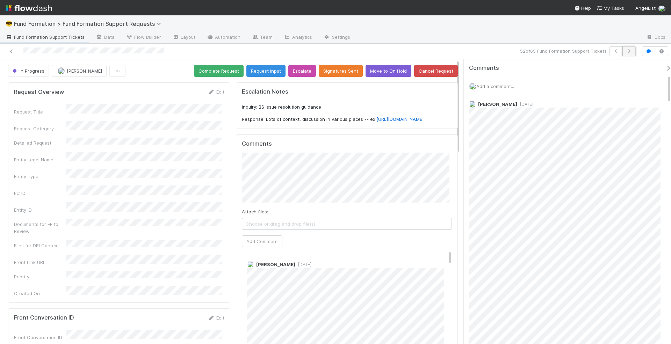
click at [632, 52] on icon "button" at bounding box center [629, 51] width 7 height 4
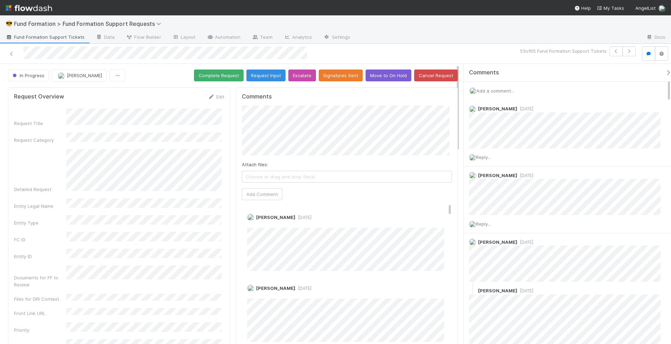
click at [508, 92] on span "Add a comment..." at bounding box center [495, 91] width 38 height 6
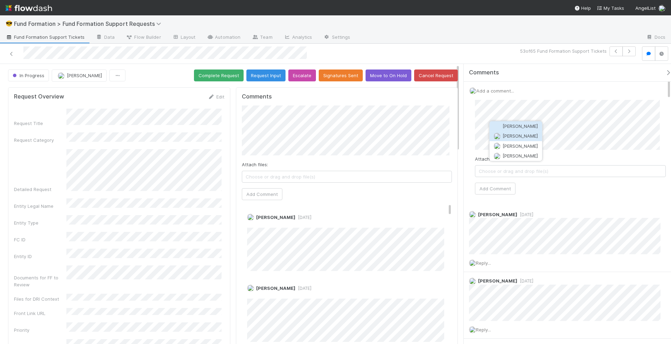
click at [507, 135] on span "[PERSON_NAME]" at bounding box center [520, 137] width 35 height 6
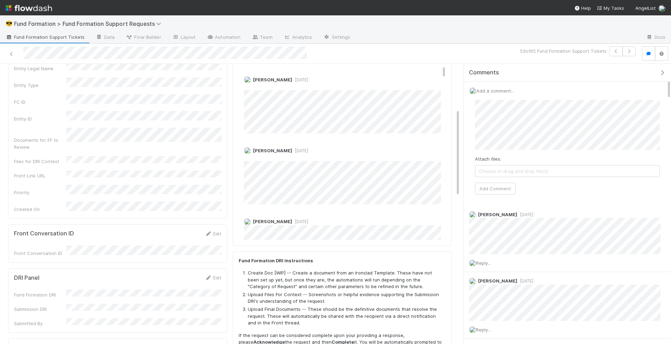
scroll to position [149, 0]
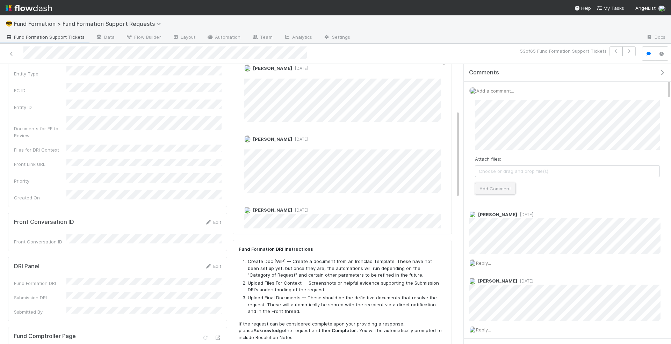
click at [499, 187] on button "Add Comment" at bounding box center [495, 189] width 41 height 12
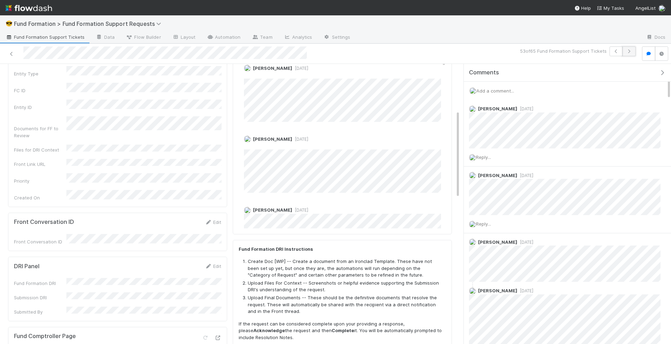
click at [628, 48] on button "button" at bounding box center [629, 51] width 13 height 10
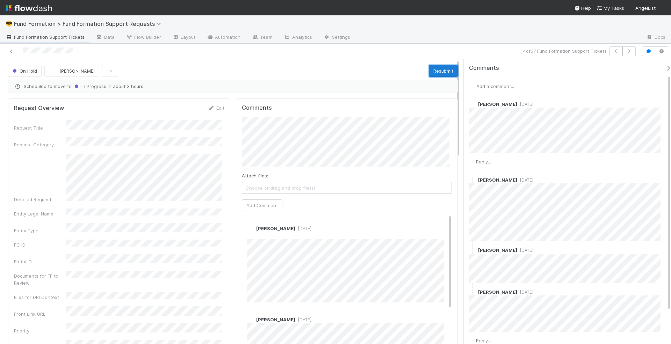
click at [445, 70] on button "Resubmit" at bounding box center [443, 71] width 29 height 12
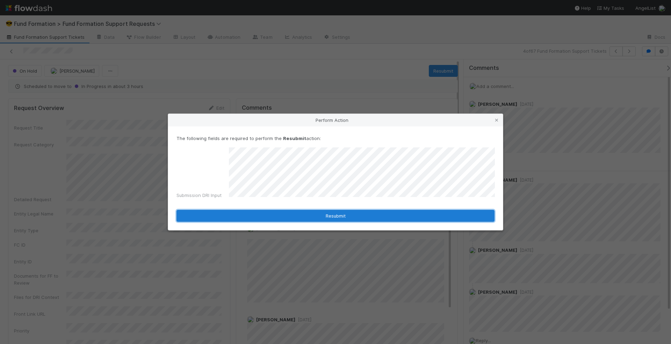
click at [345, 210] on button "Resubmit" at bounding box center [336, 216] width 318 height 12
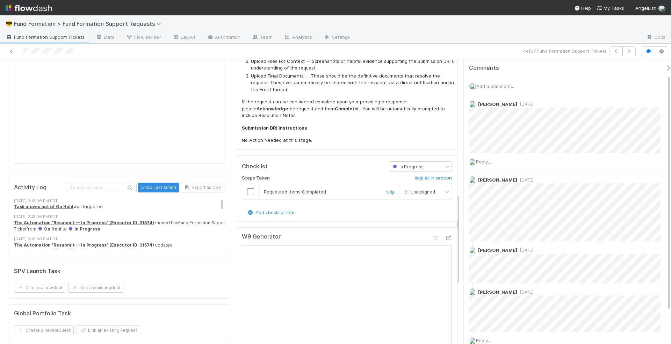
click at [249, 188] on input "checkbox" at bounding box center [250, 191] width 7 height 7
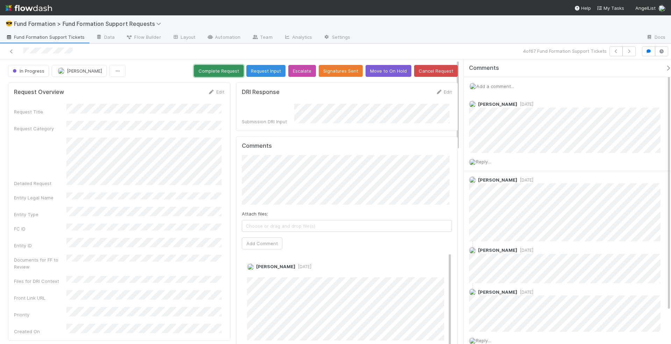
click at [221, 69] on button "Complete Request" at bounding box center [219, 71] width 50 height 12
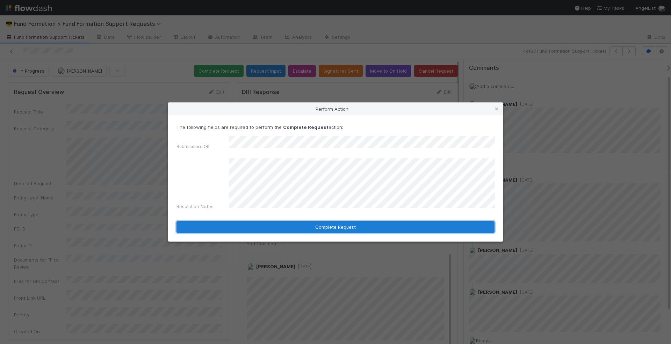
click at [367, 221] on button "Complete Request" at bounding box center [336, 227] width 318 height 12
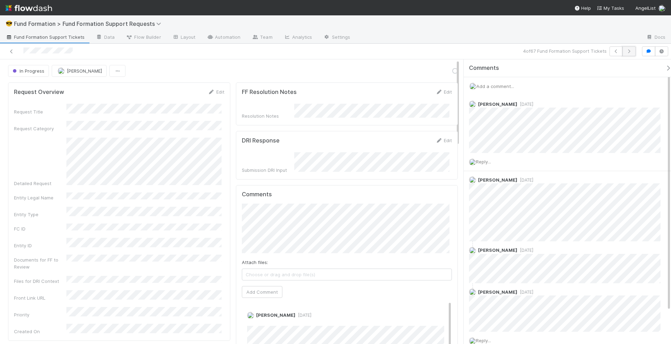
click at [630, 51] on icon "button" at bounding box center [629, 51] width 7 height 4
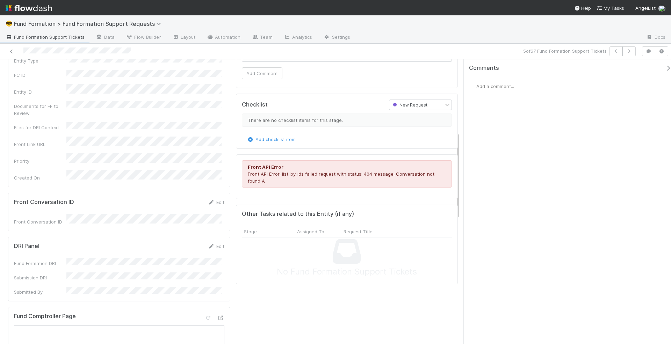
scroll to position [246, 0]
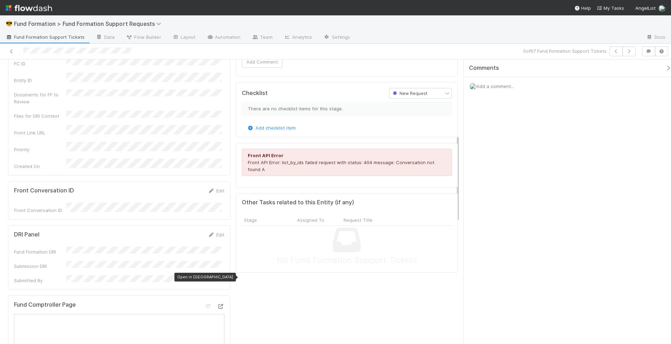
click at [220, 304] on icon at bounding box center [220, 306] width 7 height 5
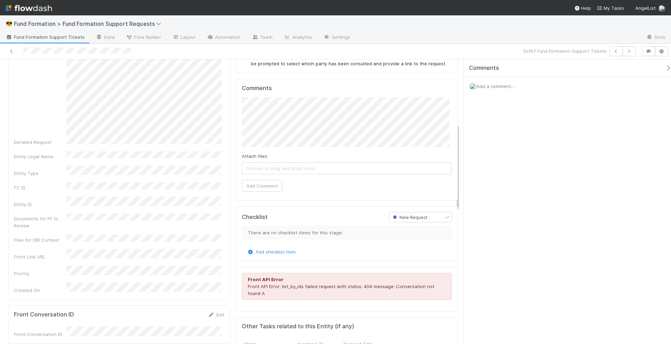
scroll to position [72, 0]
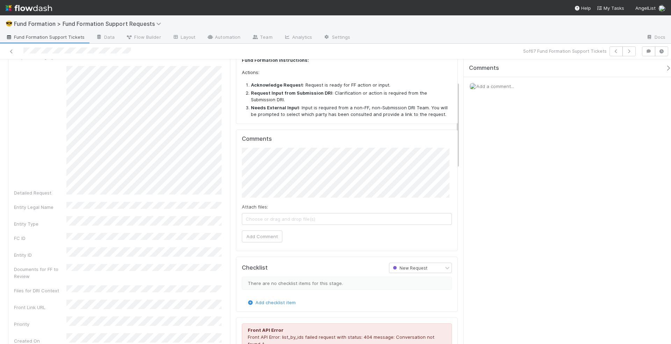
click at [490, 86] on span "Add a comment..." at bounding box center [495, 87] width 38 height 6
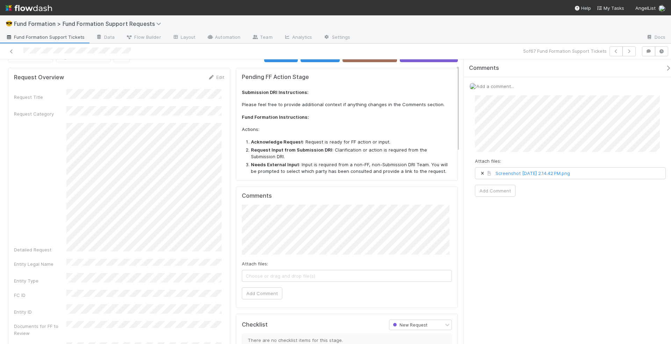
scroll to position [0, 0]
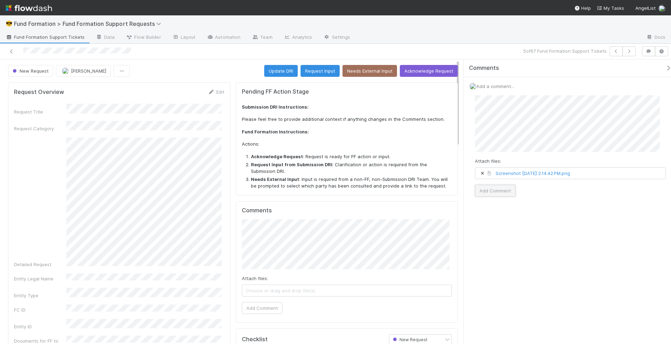
click at [493, 192] on button "Add Comment" at bounding box center [495, 191] width 41 height 12
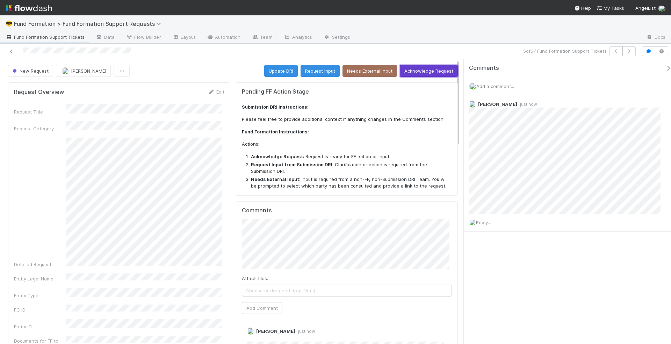
click at [431, 67] on button "Acknowledge Request" at bounding box center [429, 71] width 58 height 12
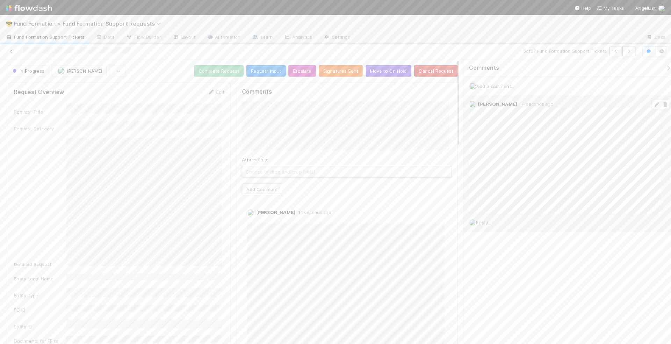
click at [653, 105] on icon at bounding box center [656, 104] width 7 height 5
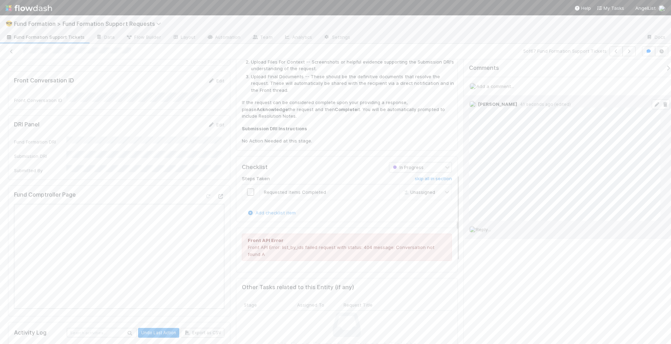
scroll to position [419, 0]
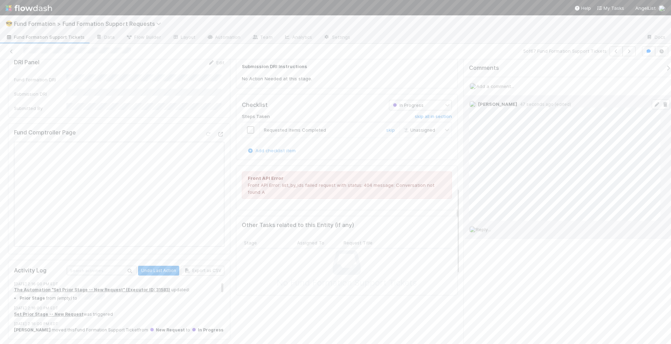
click at [249, 128] on input "checkbox" at bounding box center [250, 130] width 7 height 7
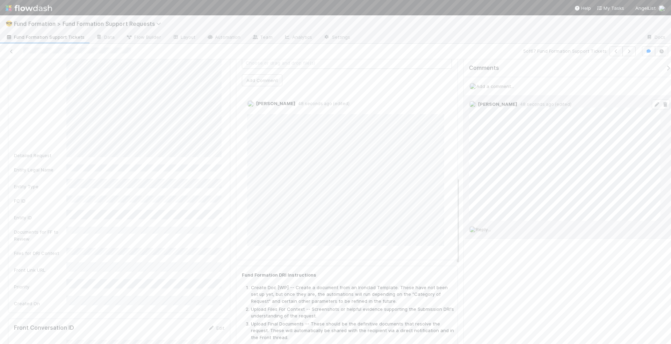
scroll to position [0, 0]
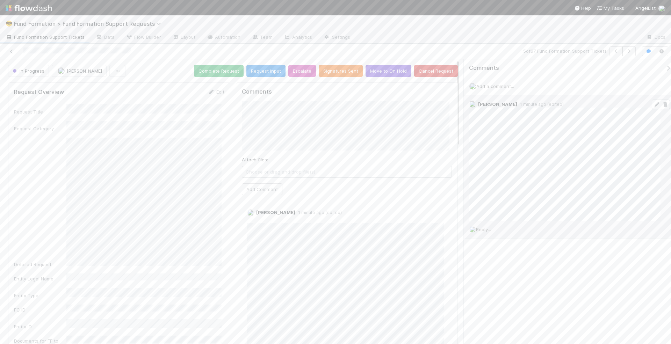
click at [497, 85] on span "Add a comment..." at bounding box center [495, 87] width 38 height 6
click at [566, 157] on div "Attach files: Screenshot [DATE] 2.17.24 PM.png (0%)" at bounding box center [570, 162] width 191 height 22
click at [480, 164] on span at bounding box center [482, 166] width 7 height 5
click at [512, 120] on span "[PERSON_NAME]" at bounding box center [510, 122] width 35 height 6
click at [501, 183] on button "Add Comment" at bounding box center [495, 184] width 41 height 12
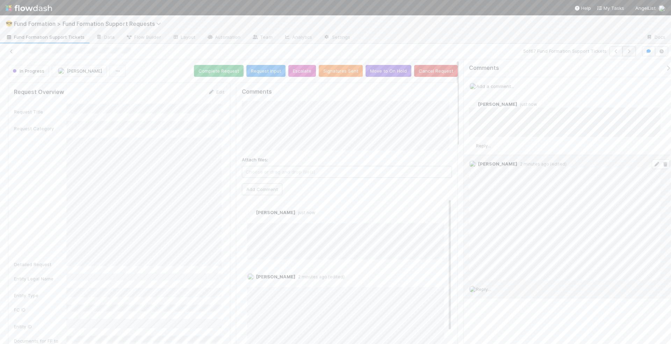
click at [634, 50] on button "button" at bounding box center [629, 51] width 13 height 10
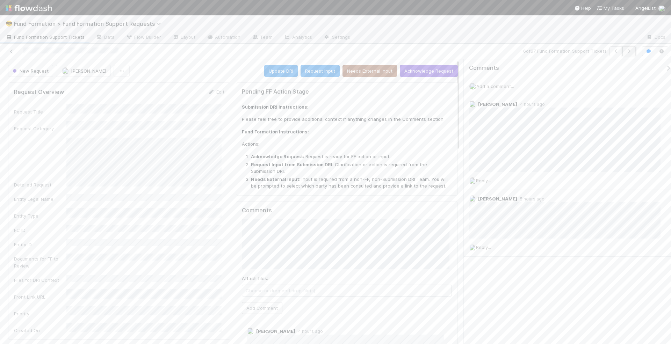
click at [630, 51] on icon "button" at bounding box center [629, 51] width 7 height 4
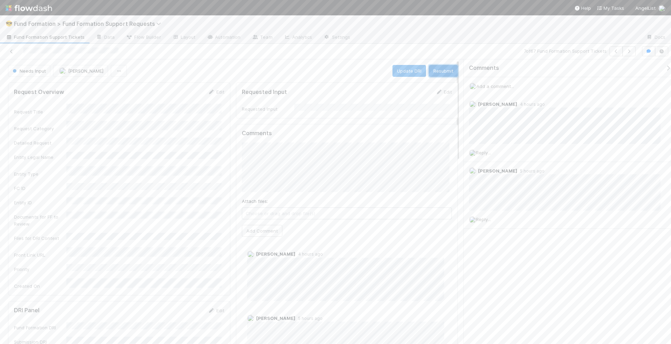
click at [435, 74] on button "Resubmit" at bounding box center [443, 71] width 29 height 12
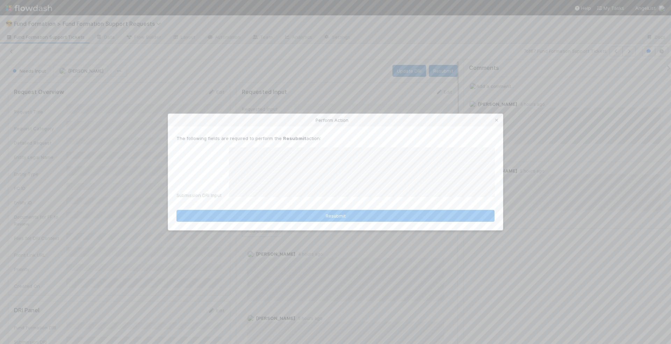
click at [311, 220] on div "The following fields are required to perform the Resubmit action: Submission DR…" at bounding box center [335, 179] width 335 height 104
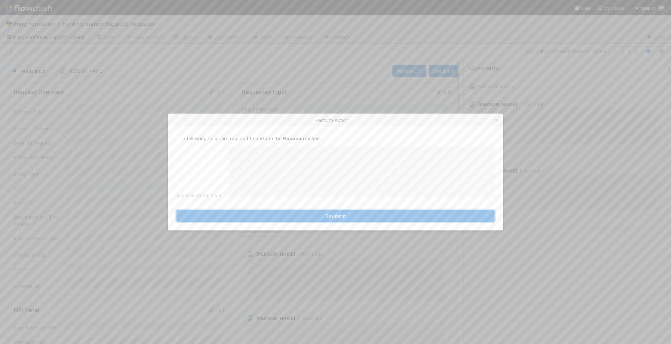
click at [319, 213] on button "Resubmit" at bounding box center [336, 216] width 318 height 12
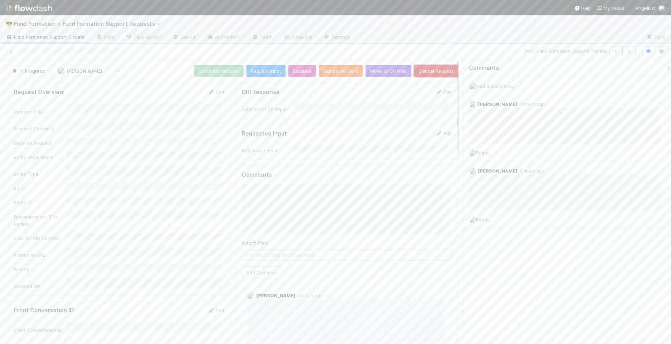
click at [417, 70] on button "Cancel Request" at bounding box center [436, 71] width 44 height 12
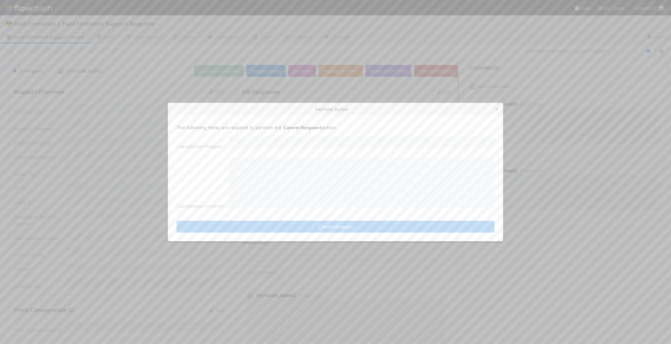
click at [329, 213] on form "The following fields are required to perform the Cancel Request action: Cancell…" at bounding box center [336, 178] width 318 height 109
click at [323, 188] on div "Other" at bounding box center [363, 188] width 263 height 13
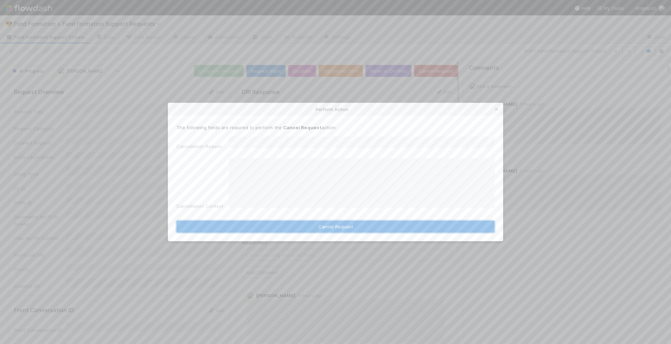
click at [311, 225] on button "Cancel Request" at bounding box center [336, 227] width 318 height 12
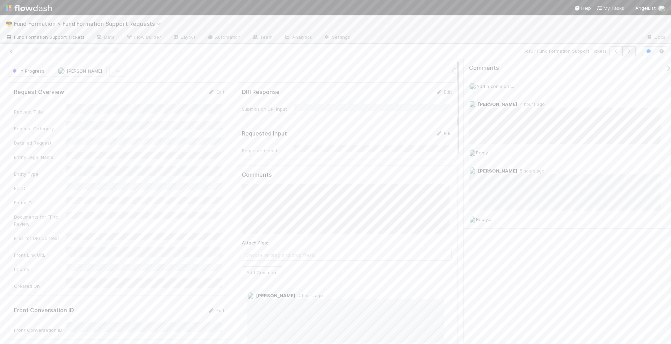
click at [629, 54] on button "button" at bounding box center [629, 51] width 13 height 10
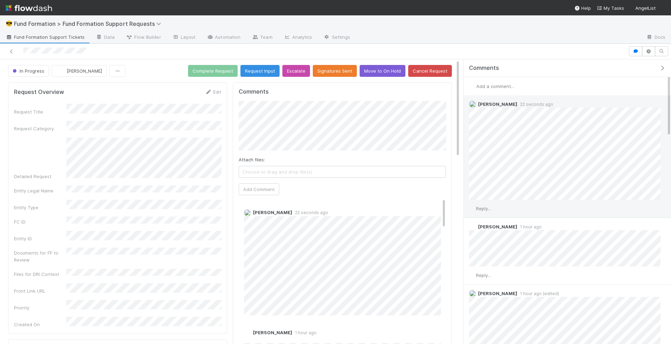
click at [489, 211] on div "Reply..." at bounding box center [565, 208] width 202 height 17
click at [489, 207] on span "Reply..." at bounding box center [483, 209] width 15 height 6
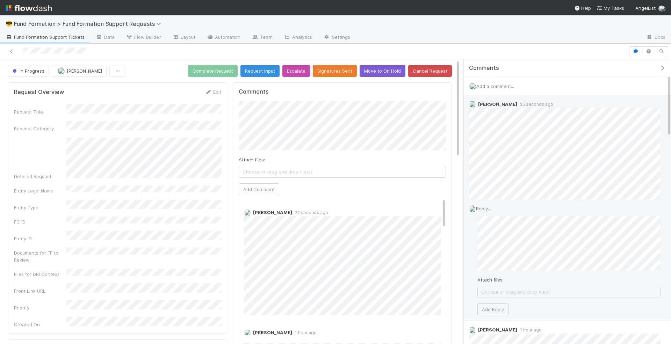
click at [561, 270] on div "Attach files: Choose or drag and drop file(s) Add Reply" at bounding box center [569, 266] width 183 height 100
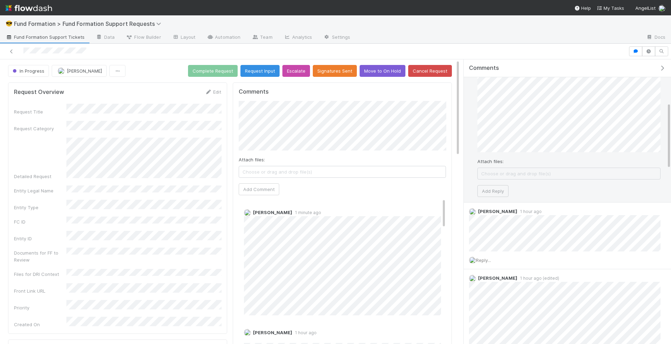
scroll to position [185, 0]
click at [497, 181] on div "Attach files: Choose or drag and drop file(s) Add Reply" at bounding box center [569, 113] width 183 height 165
click at [497, 185] on button "Add Reply" at bounding box center [493, 190] width 31 height 12
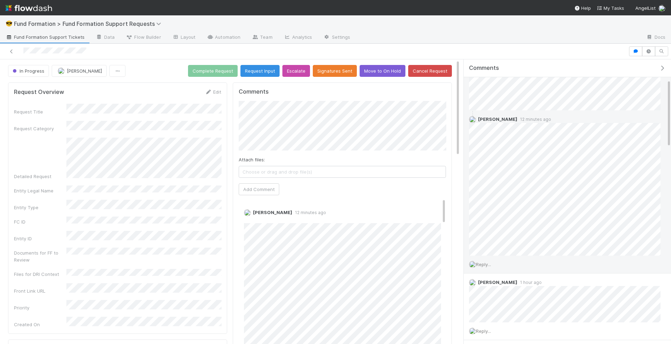
scroll to position [106, 0]
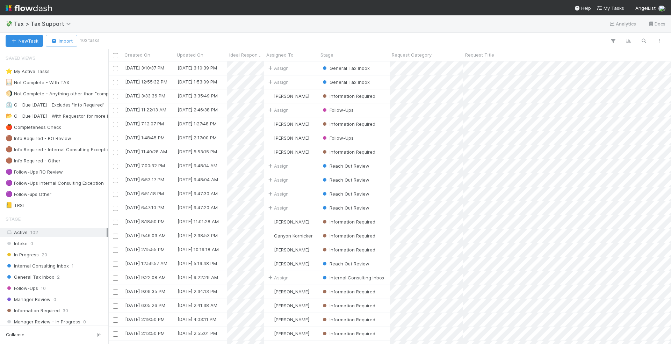
scroll to position [283, 563]
click at [644, 43] on icon "button" at bounding box center [643, 41] width 7 height 6
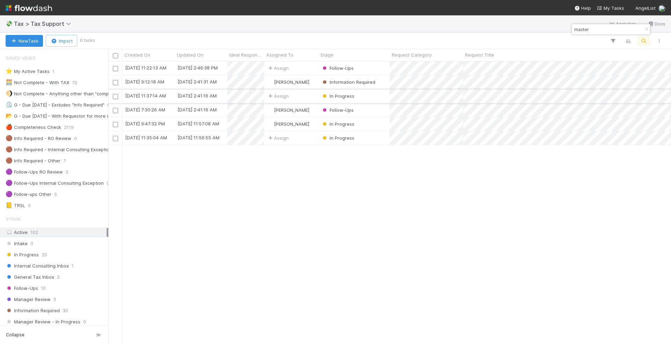
type input "master"
click at [374, 93] on div "In Progress" at bounding box center [353, 96] width 71 height 14
click at [368, 138] on div "In Progress" at bounding box center [353, 138] width 71 height 14
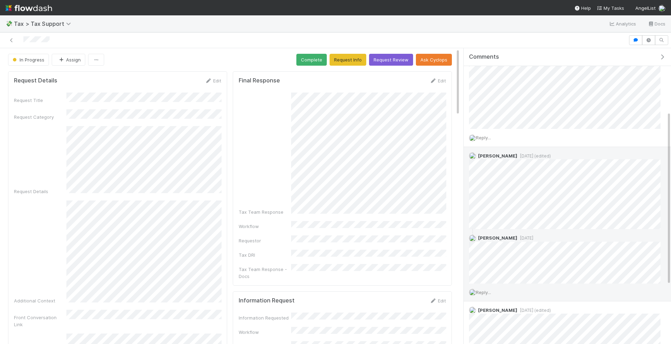
scroll to position [110, 0]
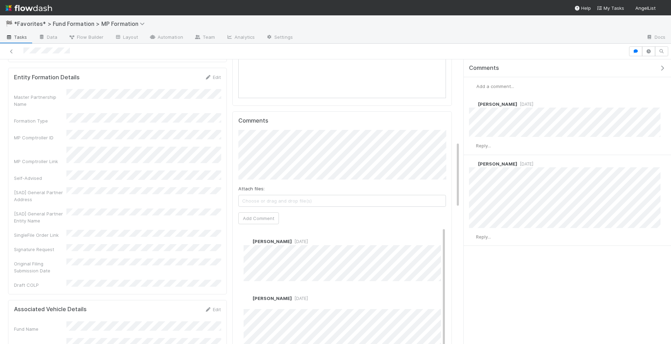
scroll to position [399, 0]
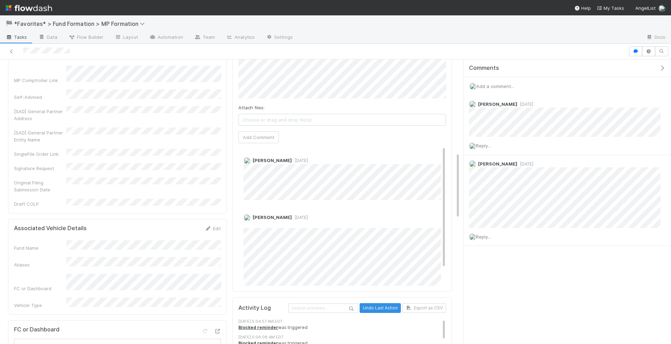
click at [15, 33] on link "Tasks" at bounding box center [16, 37] width 33 height 11
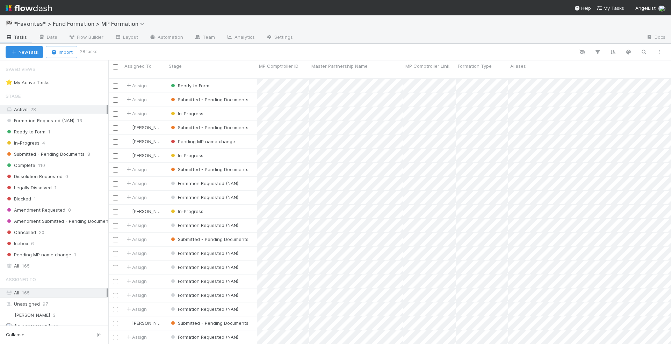
scroll to position [272, 563]
click at [242, 79] on div "Ready to Form" at bounding box center [212, 86] width 90 height 14
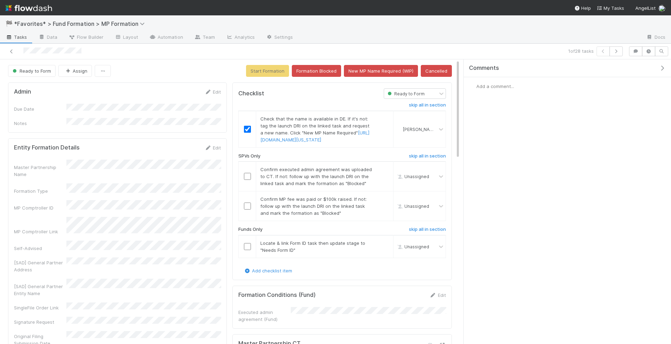
click at [24, 50] on div at bounding box center [159, 51] width 313 height 10
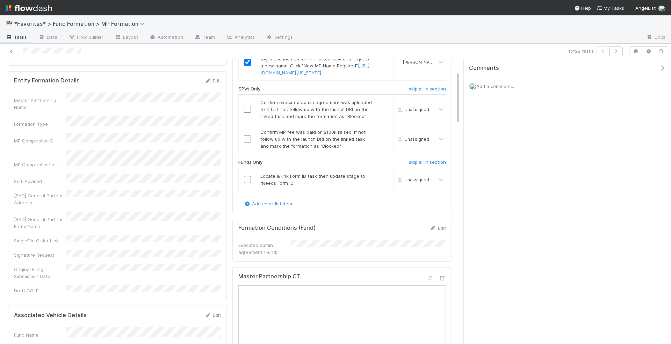
scroll to position [19, 0]
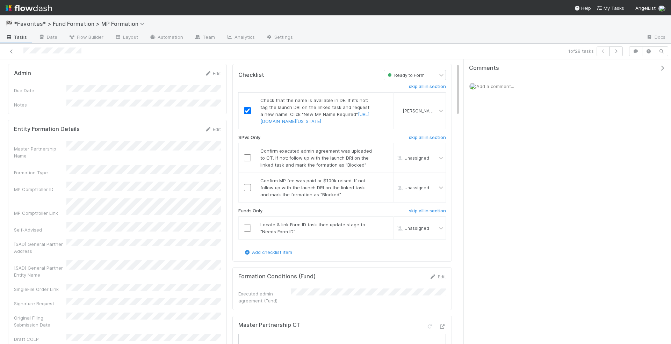
click at [215, 75] on div "Edit" at bounding box center [213, 73] width 16 height 7
click at [215, 71] on link "Edit" at bounding box center [213, 74] width 16 height 6
click at [188, 74] on button "Save" at bounding box center [184, 76] width 20 height 12
click at [218, 72] on link "Edit" at bounding box center [213, 73] width 16 height 6
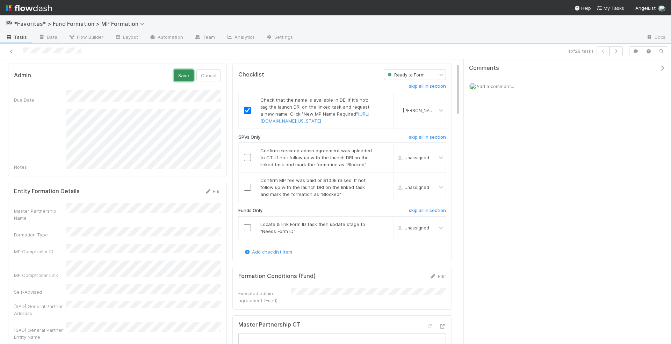
click at [185, 76] on button "Save" at bounding box center [184, 76] width 20 height 12
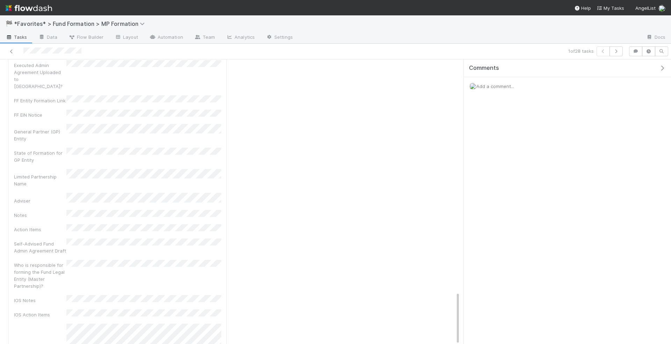
scroll to position [1248, 0]
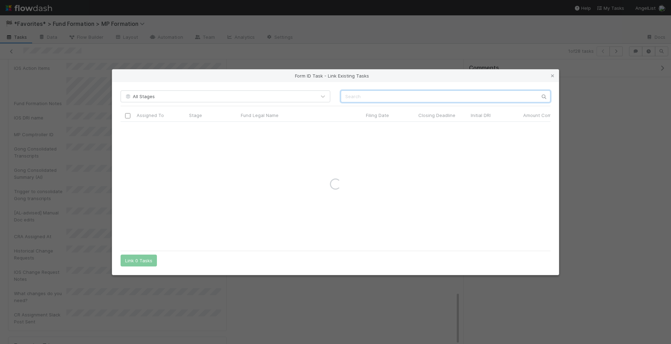
click at [376, 94] on input "text" at bounding box center [446, 97] width 210 height 12
type input "flawless"
click at [128, 129] on input "checkbox" at bounding box center [127, 128] width 5 height 5
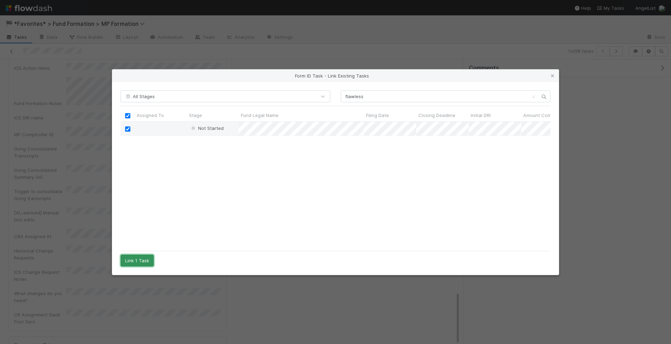
click at [134, 257] on button "Link 1 Task" at bounding box center [137, 261] width 33 height 12
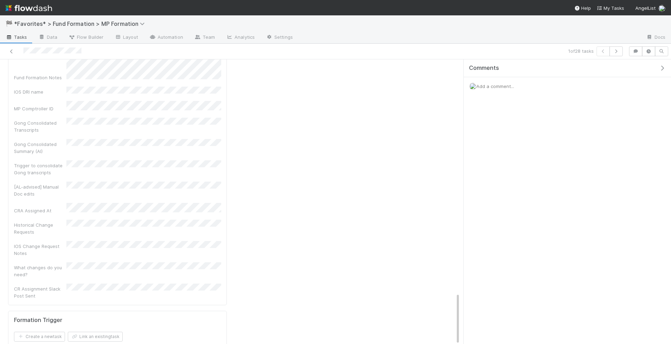
scroll to position [1280, 0]
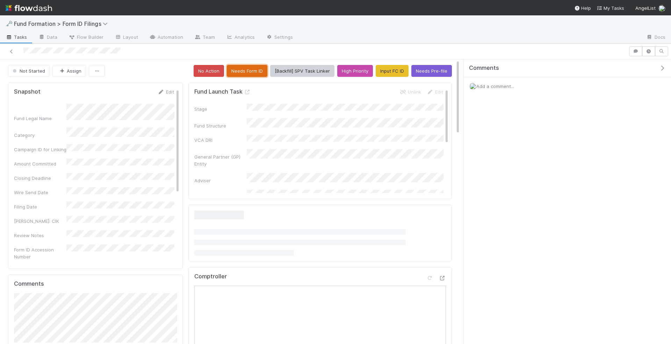
click at [250, 73] on button "Needs Form ID" at bounding box center [247, 71] width 41 height 12
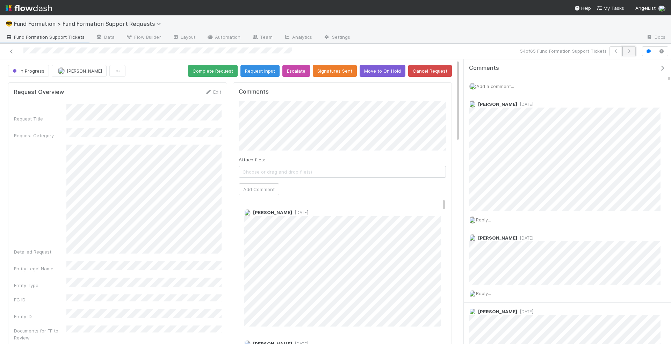
click at [630, 54] on button "button" at bounding box center [629, 51] width 13 height 10
